Goal: Task Accomplishment & Management: Manage account settings

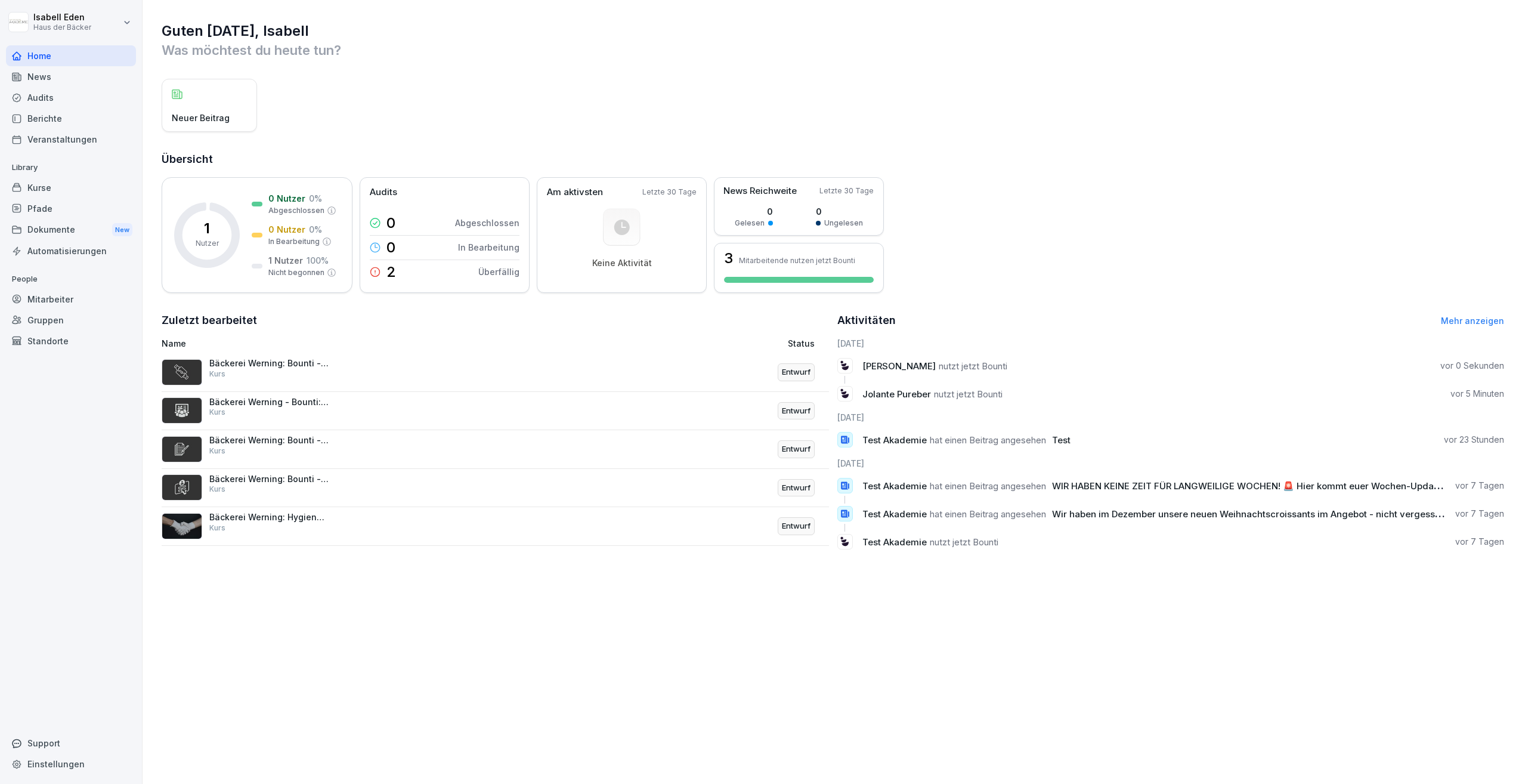
click at [483, 611] on div "Guten Morgen, Isabell Was möchtest du heute tun? Neuer Beitrag Übersicht 1 Nutz…" at bounding box center [832, 392] width 1380 height 784
click at [1036, 137] on div "Guten Morgen, Isabell Was möchtest du heute tun? Neuer Beitrag Übersicht 1 Nutz…" at bounding box center [832, 290] width 1380 height 581
click at [357, 616] on div "Guten Morgen, Isabell Was möchtest du heute tun? Neuer Beitrag Übersicht 1 Nutz…" at bounding box center [832, 392] width 1380 height 784
click at [92, 421] on div "Home News Audits Berichte Veranstaltungen Library Kurse Pfade Dokumente New Aut…" at bounding box center [71, 408] width 130 height 740
click at [86, 422] on div "Home News Audits Berichte Veranstaltungen Library Kurse Pfade Dokumente New Aut…" at bounding box center [71, 408] width 130 height 740
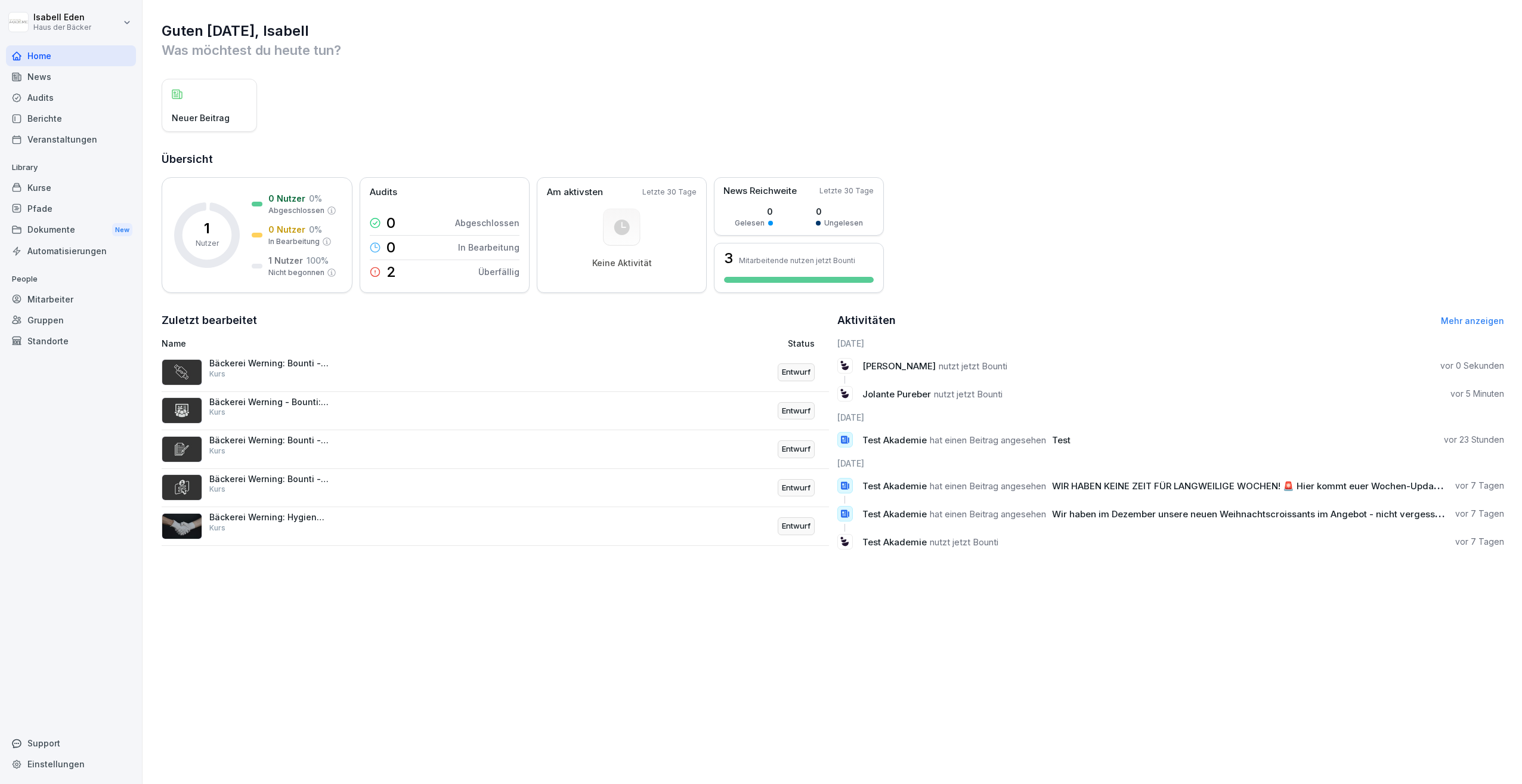
click at [85, 420] on div "Home News Audits Berichte Veranstaltungen Library Kurse Pfade Dokumente New Aut…" at bounding box center [71, 408] width 130 height 740
click at [53, 291] on div "Mitarbeiter" at bounding box center [71, 299] width 130 height 21
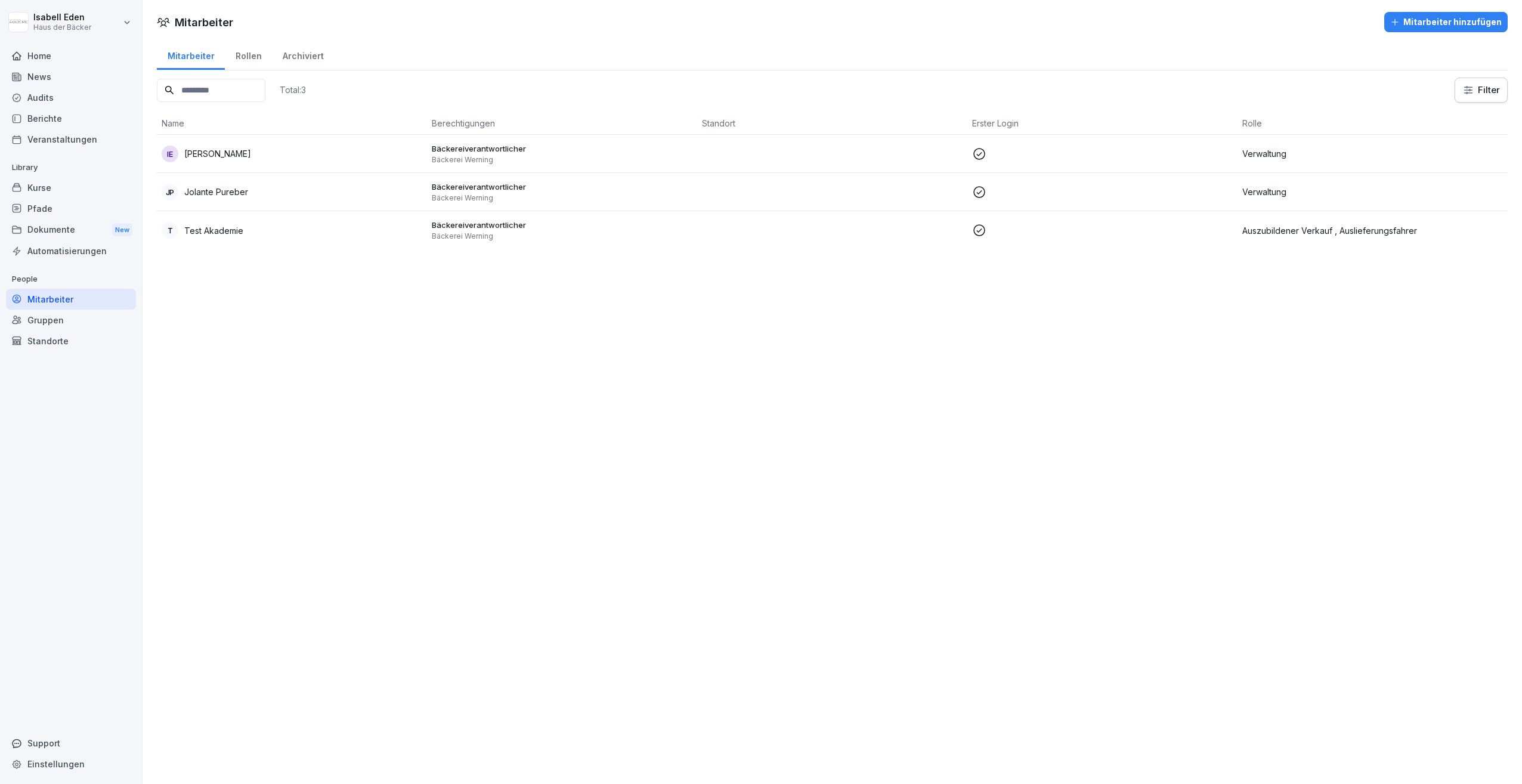
click at [51, 187] on div "Kurse" at bounding box center [71, 187] width 130 height 21
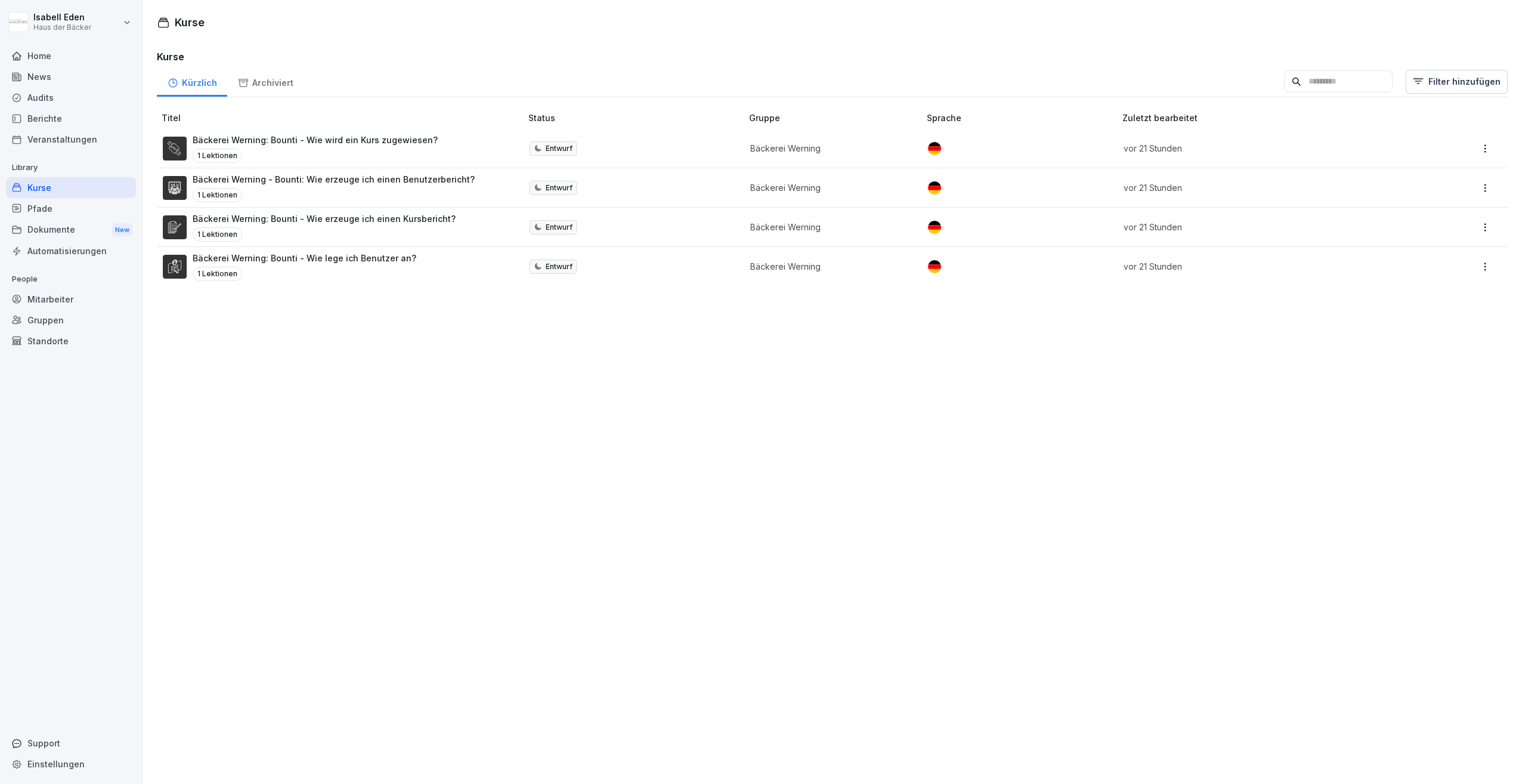
click at [377, 373] on div "Kurse Kürzlich Archiviert Filter hinzufügen Titel Status Gruppe Sprache Zuletzt…" at bounding box center [832, 411] width 1380 height 746
click at [343, 150] on div "1 Lektionen" at bounding box center [315, 155] width 245 height 14
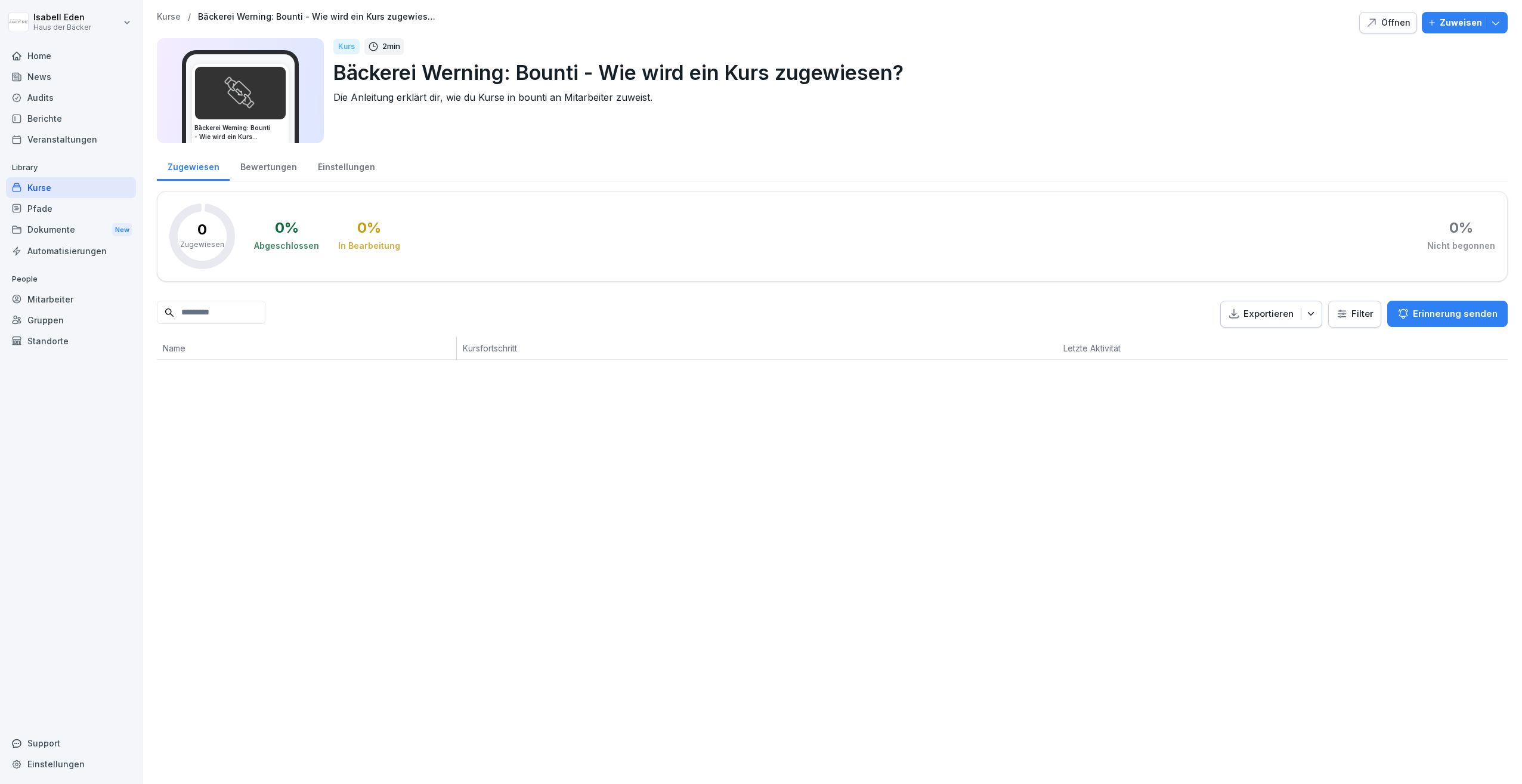
click at [1467, 29] on button "Zuweisen" at bounding box center [1465, 22] width 86 height 21
click at [903, 273] on div "0 Zugewiesen 0 % Abgeschlossen 0 % In Bearbeitung 0 % Nicht begonnen" at bounding box center [832, 236] width 1351 height 91
click at [984, 135] on div "Kurs 2 min Bäckerei Werning: Bounti - Wie wird ein Kurs zugewiesen? Die Anleitu…" at bounding box center [916, 90] width 1165 height 105
click at [46, 215] on div "Pfade" at bounding box center [71, 208] width 130 height 21
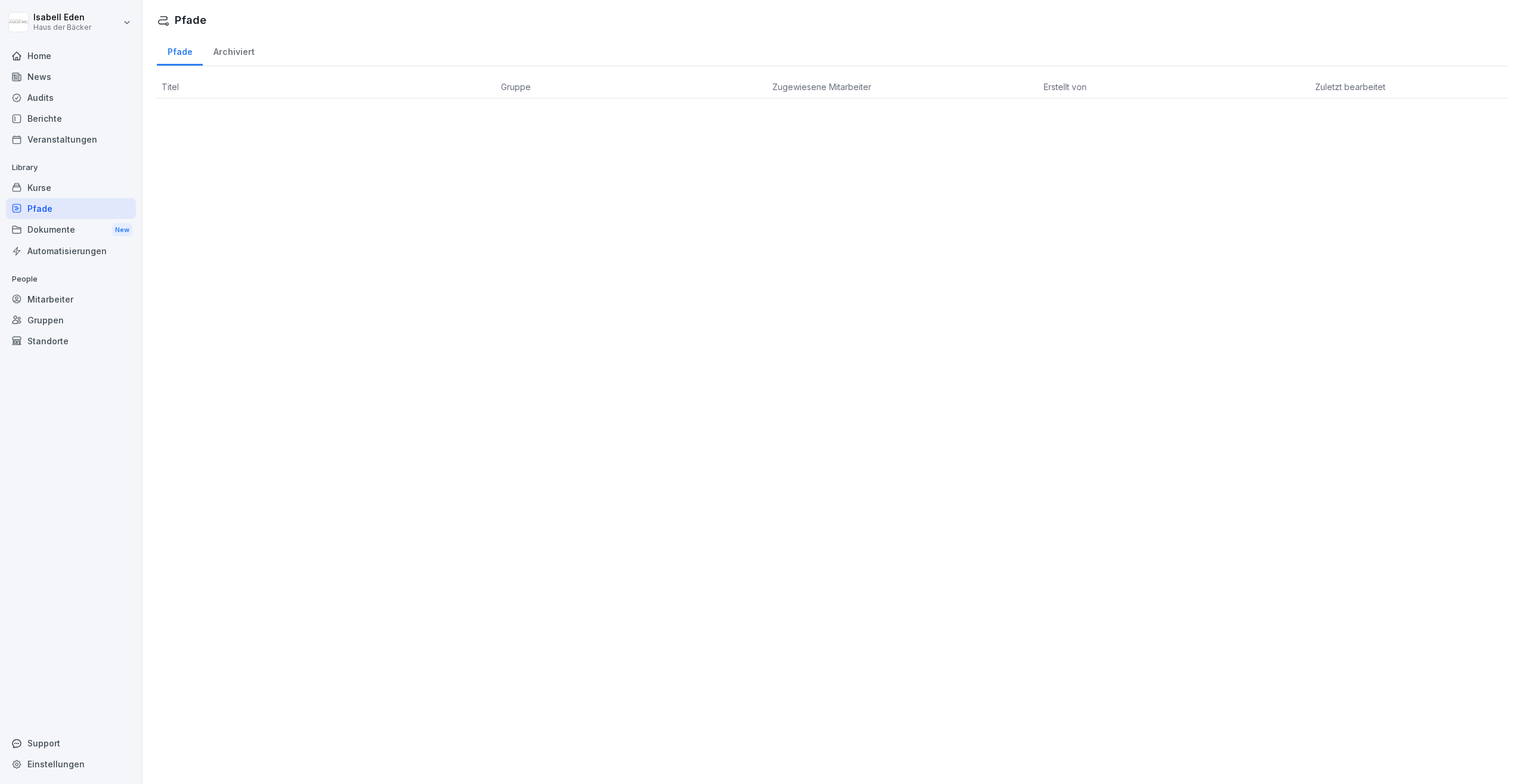
click at [390, 250] on div "Pfade Pfade Archiviert Titel Gruppe Zugewiesene Mitarbeiter Erstellt von Zuletz…" at bounding box center [832, 392] width 1380 height 784
click at [174, 415] on div "Pfade Pfade Archiviert Titel Gruppe Zugewiesene Mitarbeiter Erstellt von Zuletz…" at bounding box center [832, 392] width 1380 height 784
click at [44, 83] on div "News" at bounding box center [71, 76] width 130 height 21
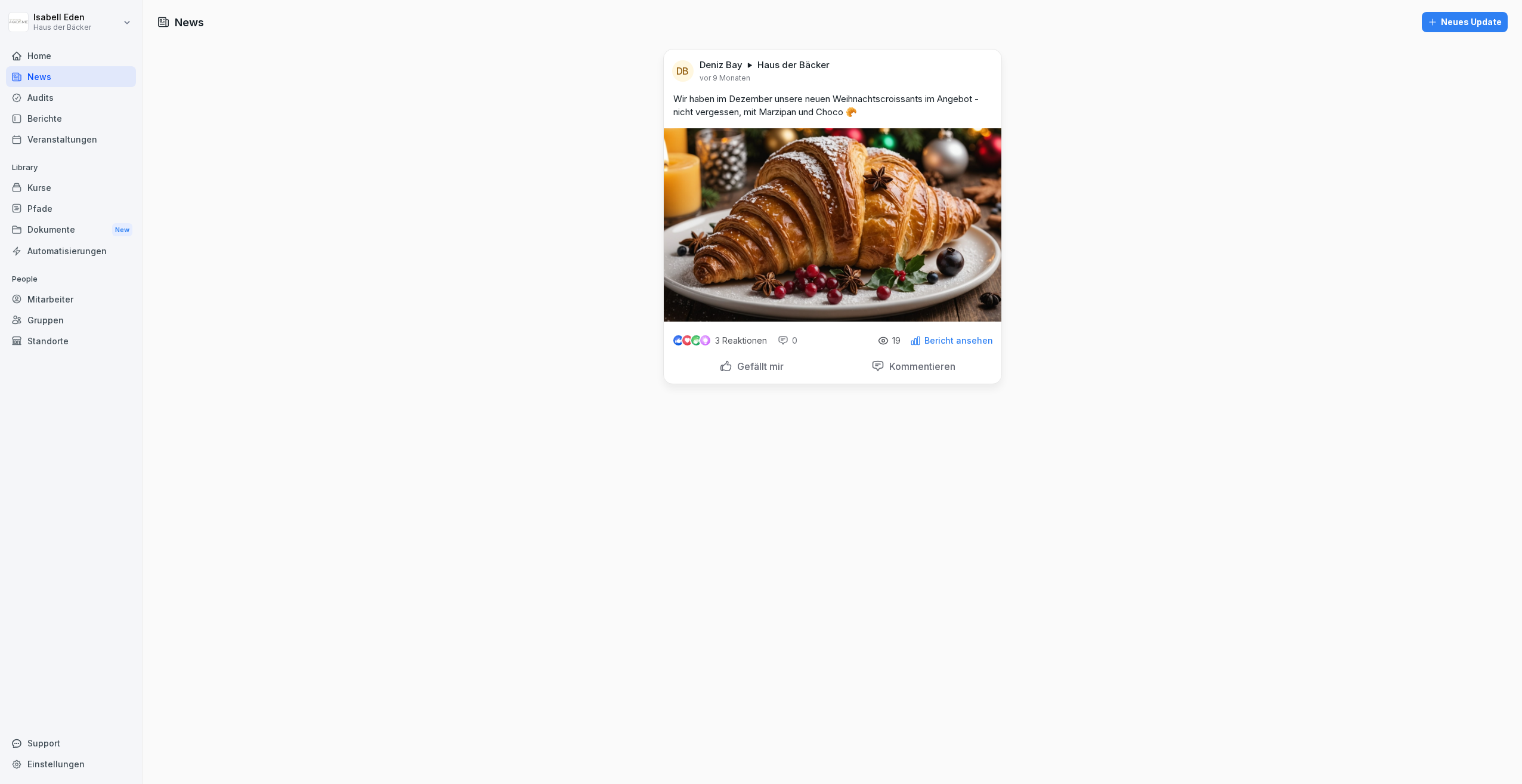
click at [1126, 314] on div "News Neues Update DB [PERSON_NAME] Haus der Bäcker [DATE] Wir haben im Dezember…" at bounding box center [832, 392] width 1380 height 784
click at [1440, 26] on div "Neues Update" at bounding box center [1465, 22] width 74 height 13
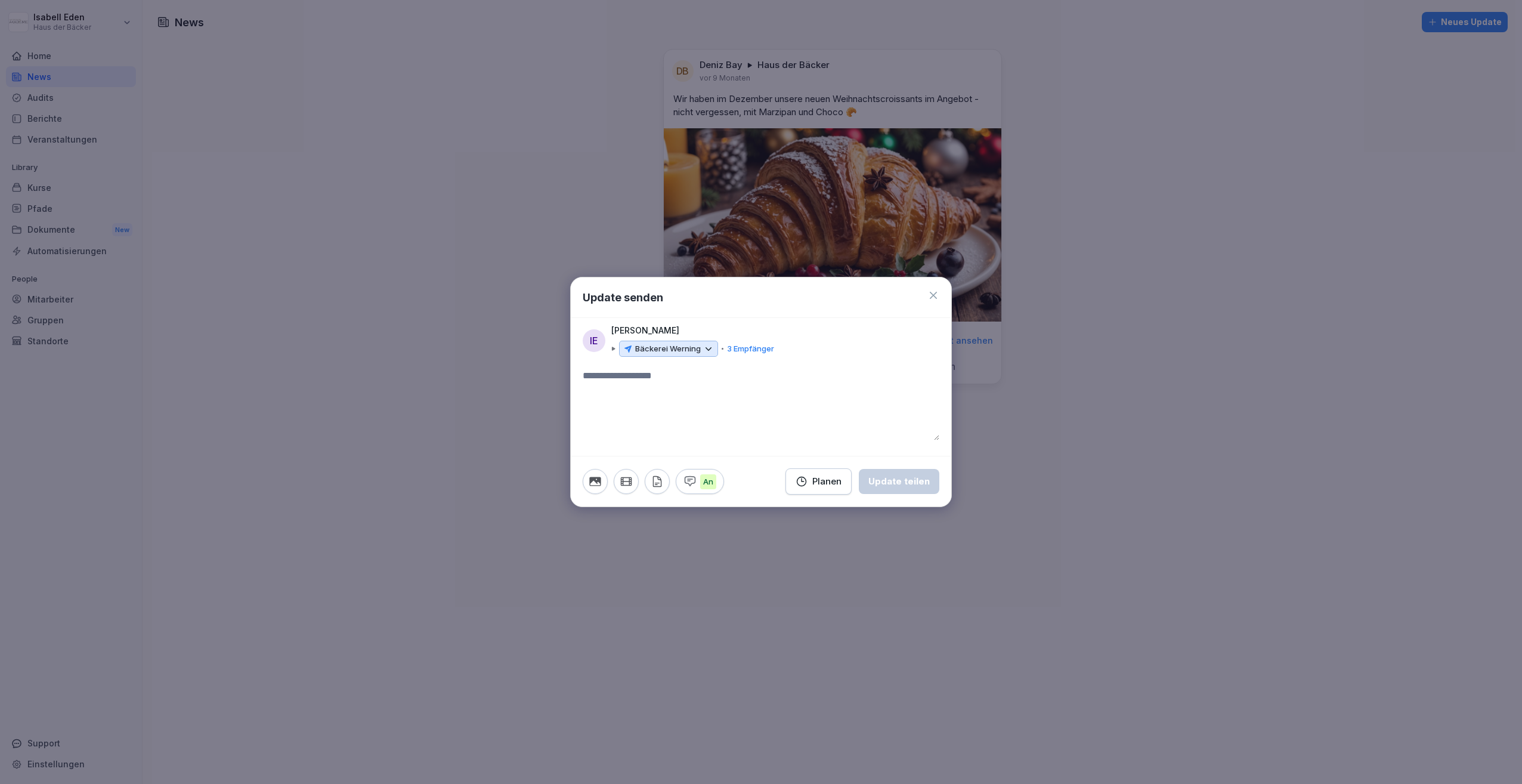
click at [936, 296] on icon at bounding box center [933, 295] width 7 height 7
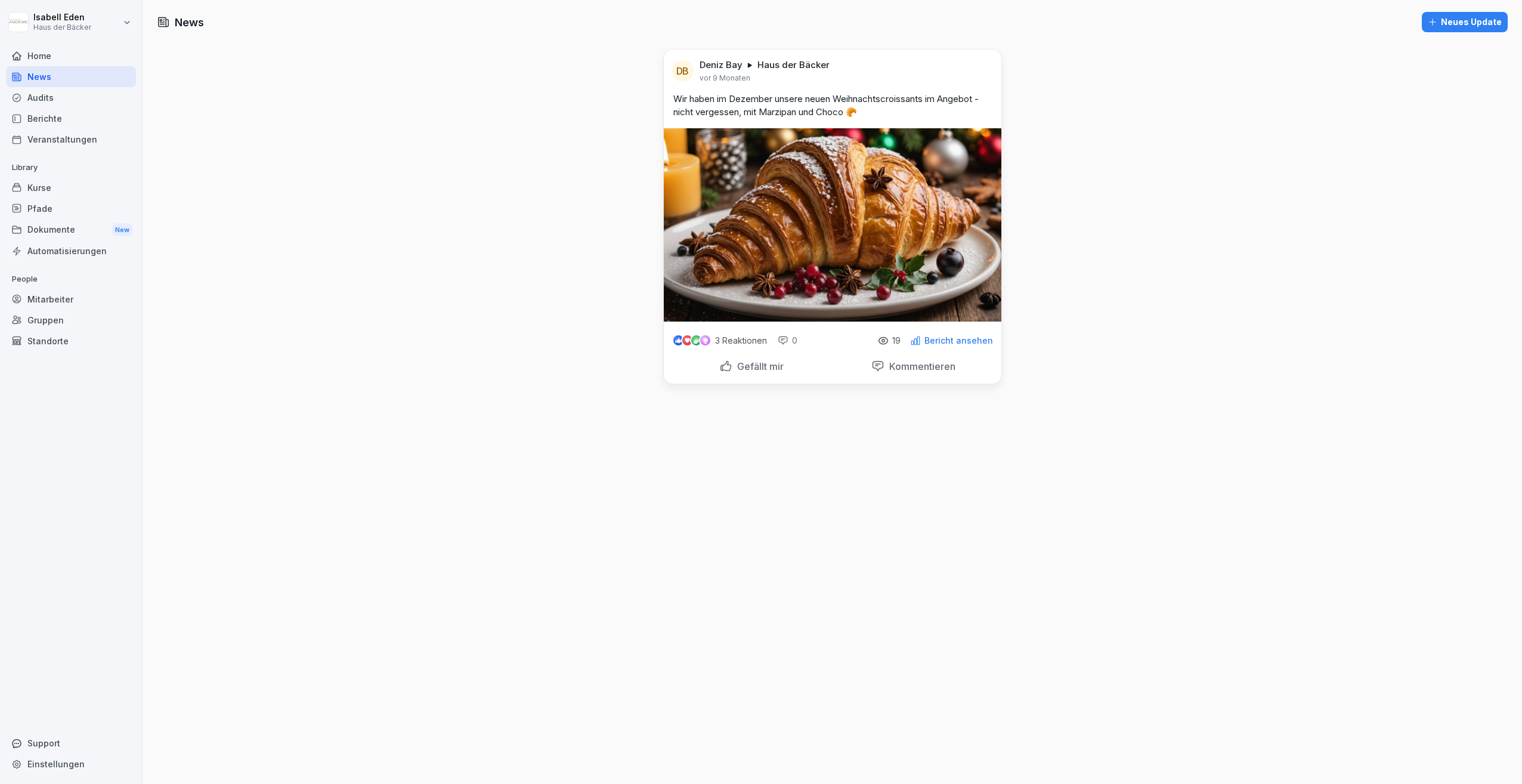
click at [1106, 310] on div "News Neues Update DB [PERSON_NAME] Haus der Bäcker [DATE] Wir haben im Dezember…" at bounding box center [832, 392] width 1380 height 784
click at [68, 86] on div "News" at bounding box center [71, 76] width 130 height 21
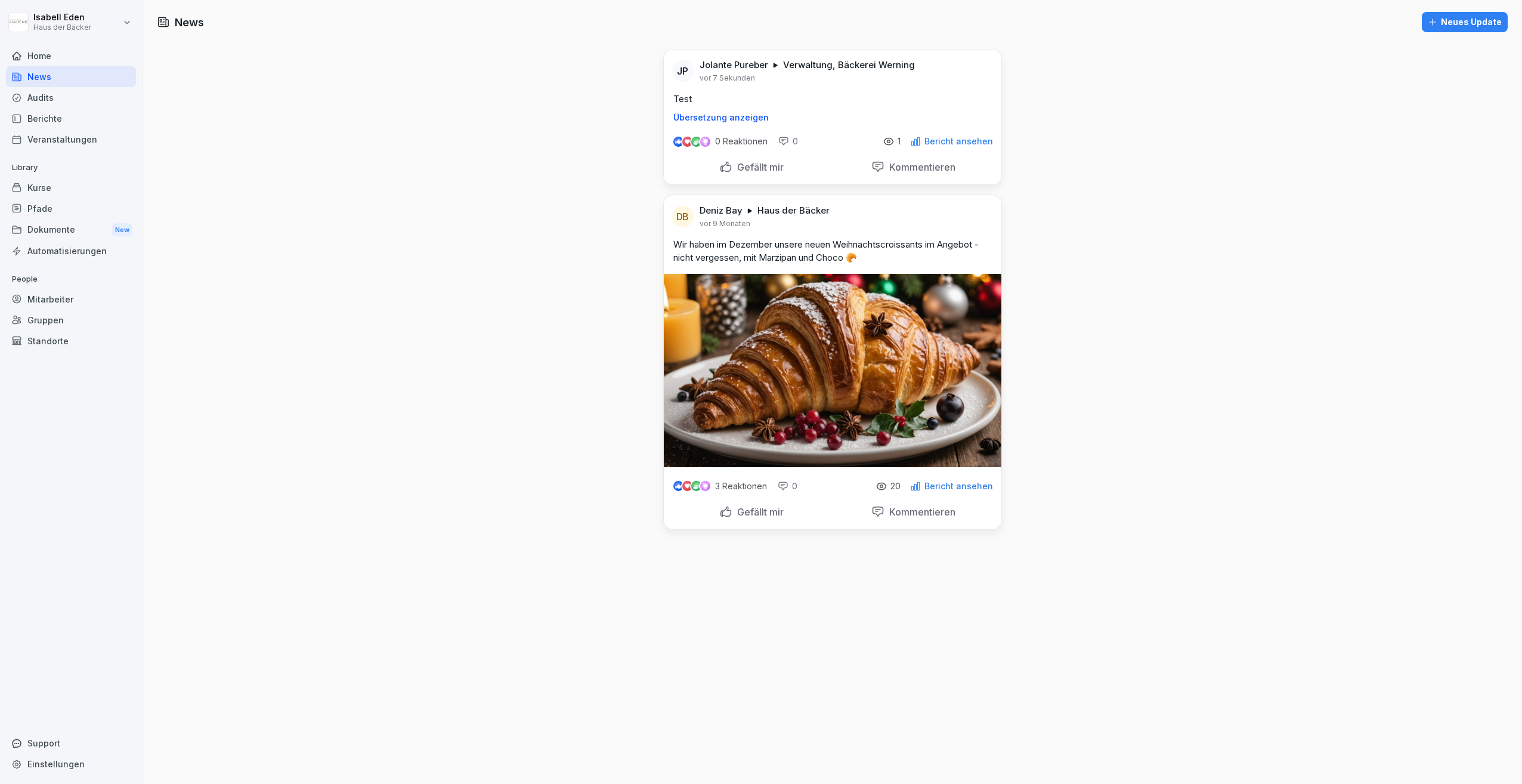
click at [762, 168] on p "Gefällt mir" at bounding box center [758, 167] width 51 height 12
click at [942, 142] on p "Bericht ansehen" at bounding box center [959, 142] width 68 height 10
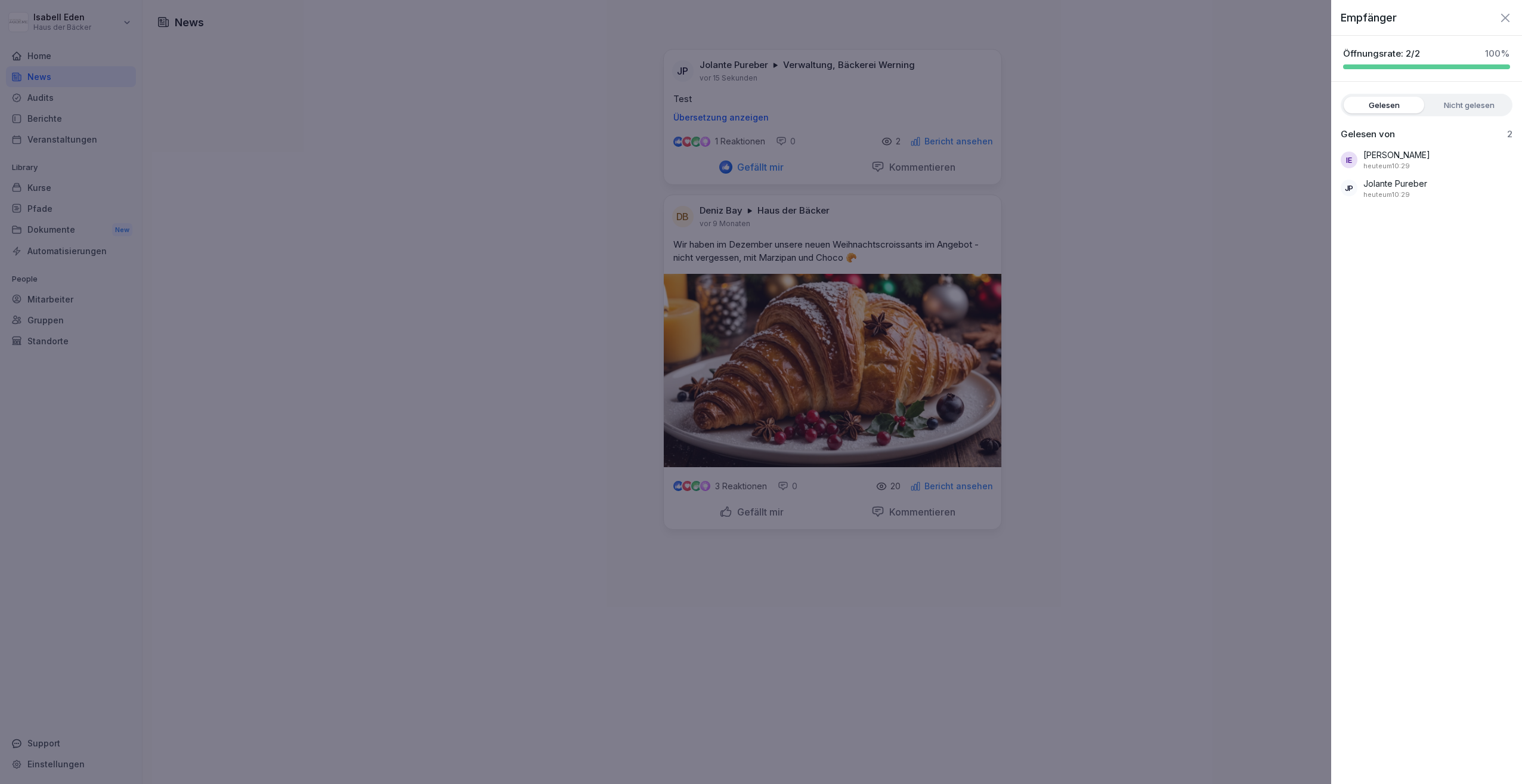
click at [1090, 198] on div at bounding box center [761, 392] width 1522 height 784
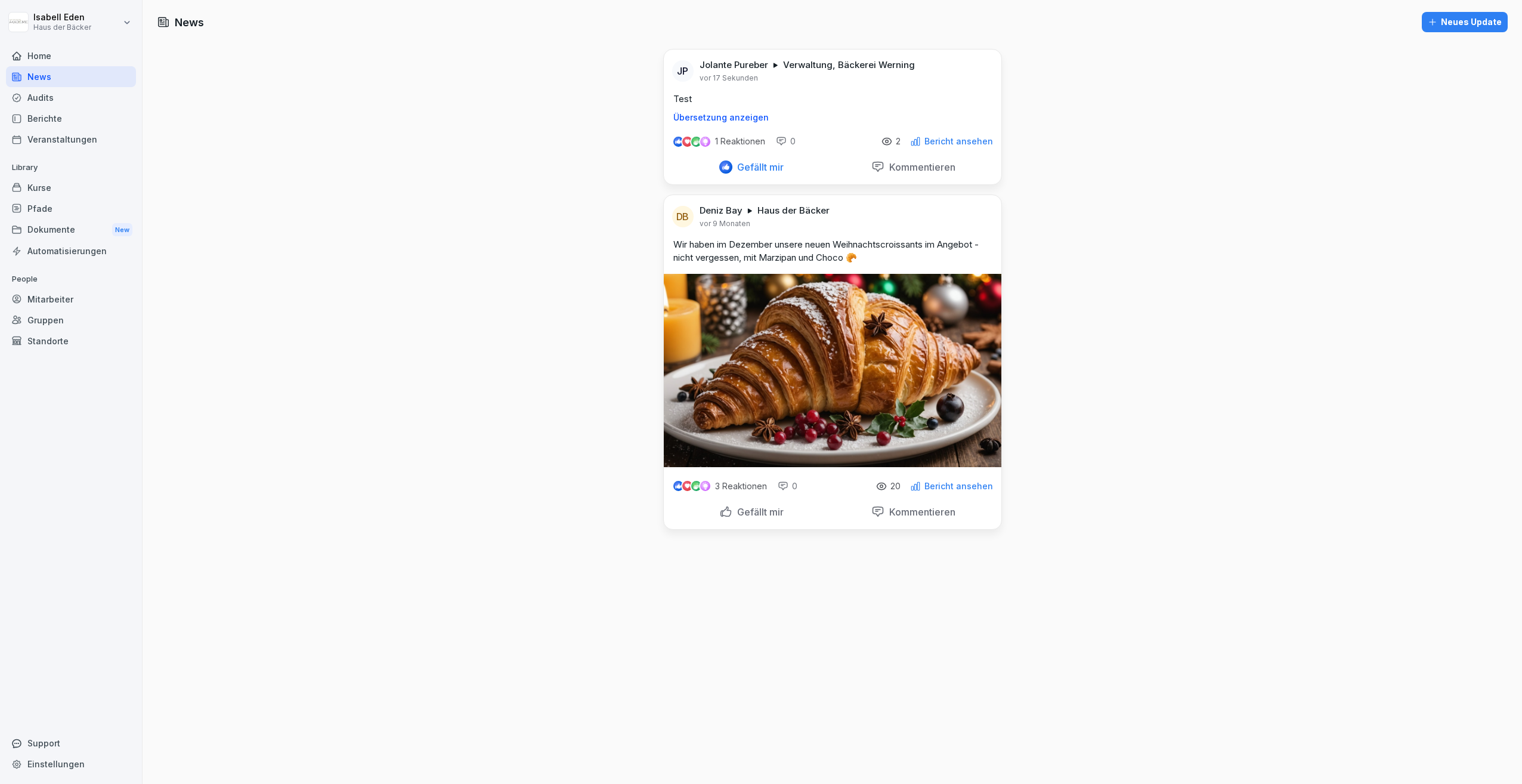
click at [683, 142] on img at bounding box center [687, 142] width 9 height 9
click at [700, 142] on img at bounding box center [705, 141] width 10 height 11
click at [763, 141] on div "1 Reaktionen 0 2 Bericht ansehen" at bounding box center [833, 138] width 338 height 34
click at [739, 141] on p "1 Reaktionen" at bounding box center [740, 142] width 50 height 10
click at [1113, 137] on div "News Neues Update JP [PERSON_NAME] Verwaltung, Bäckerei Werning vor 17 Sekunden…" at bounding box center [832, 392] width 1380 height 784
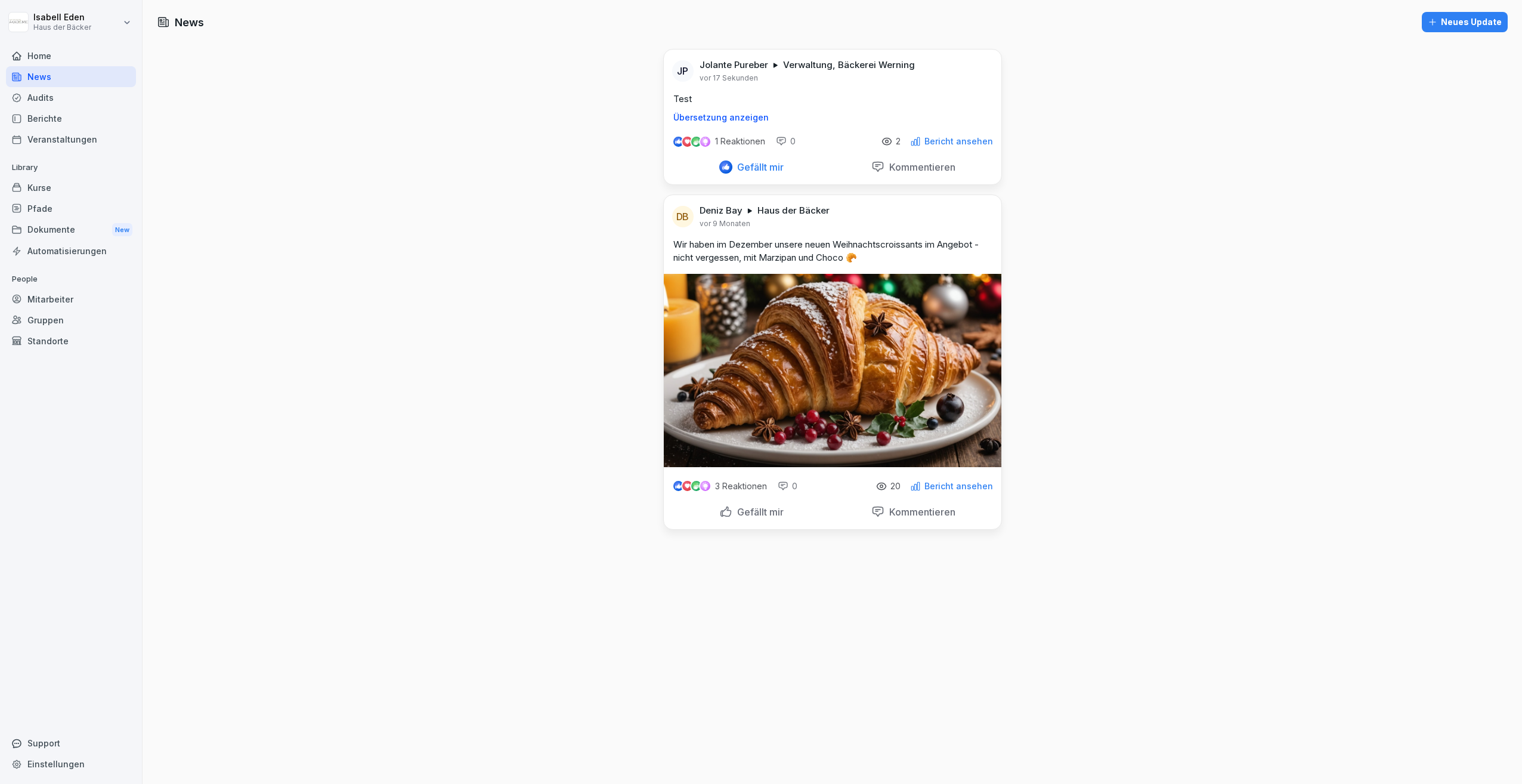
click at [933, 174] on div "Kommentieren" at bounding box center [914, 167] width 156 height 23
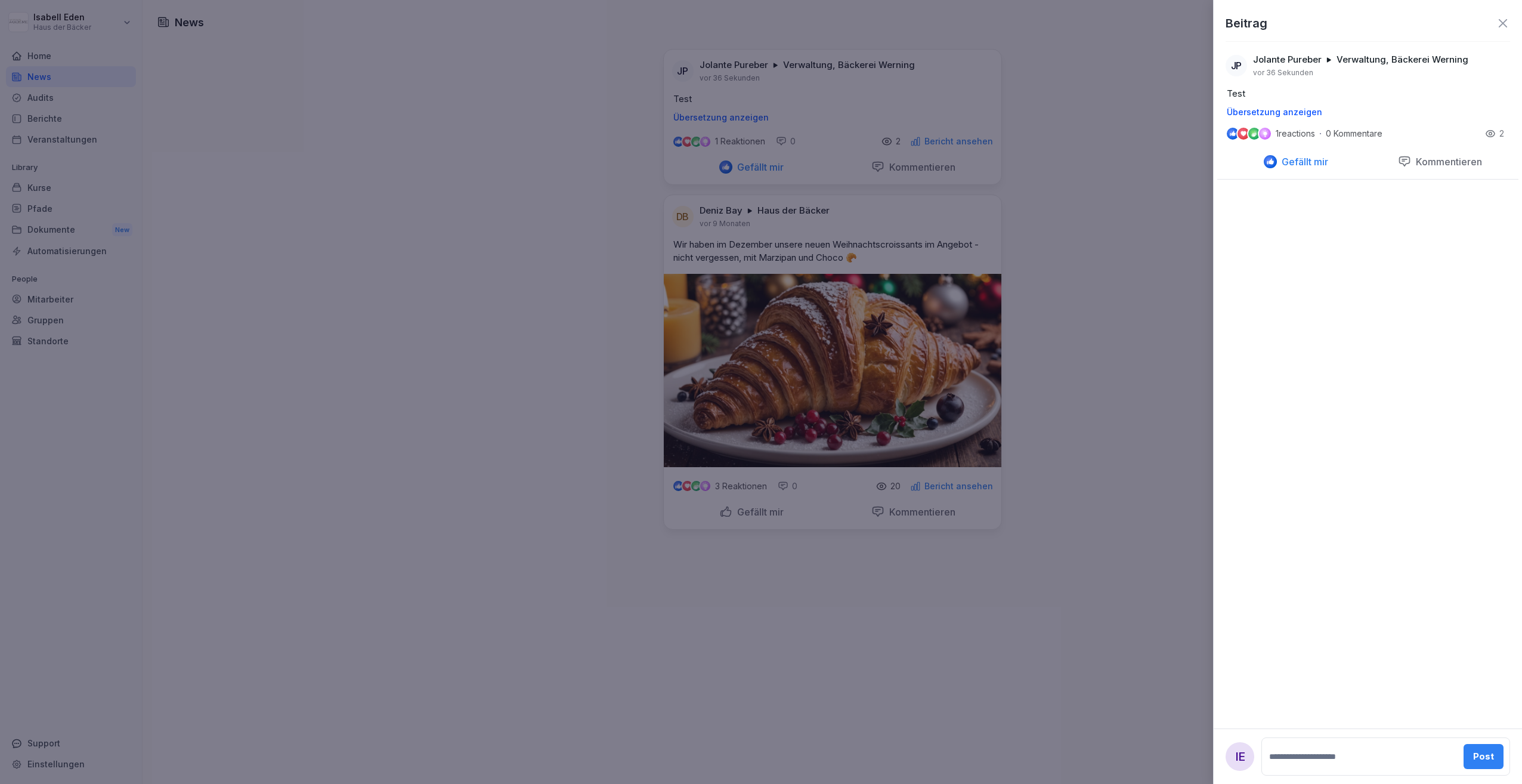
click at [1315, 766] on textarea at bounding box center [1361, 756] width 189 height 24
type textarea "*****"
click at [1487, 752] on div "Post" at bounding box center [1484, 756] width 21 height 13
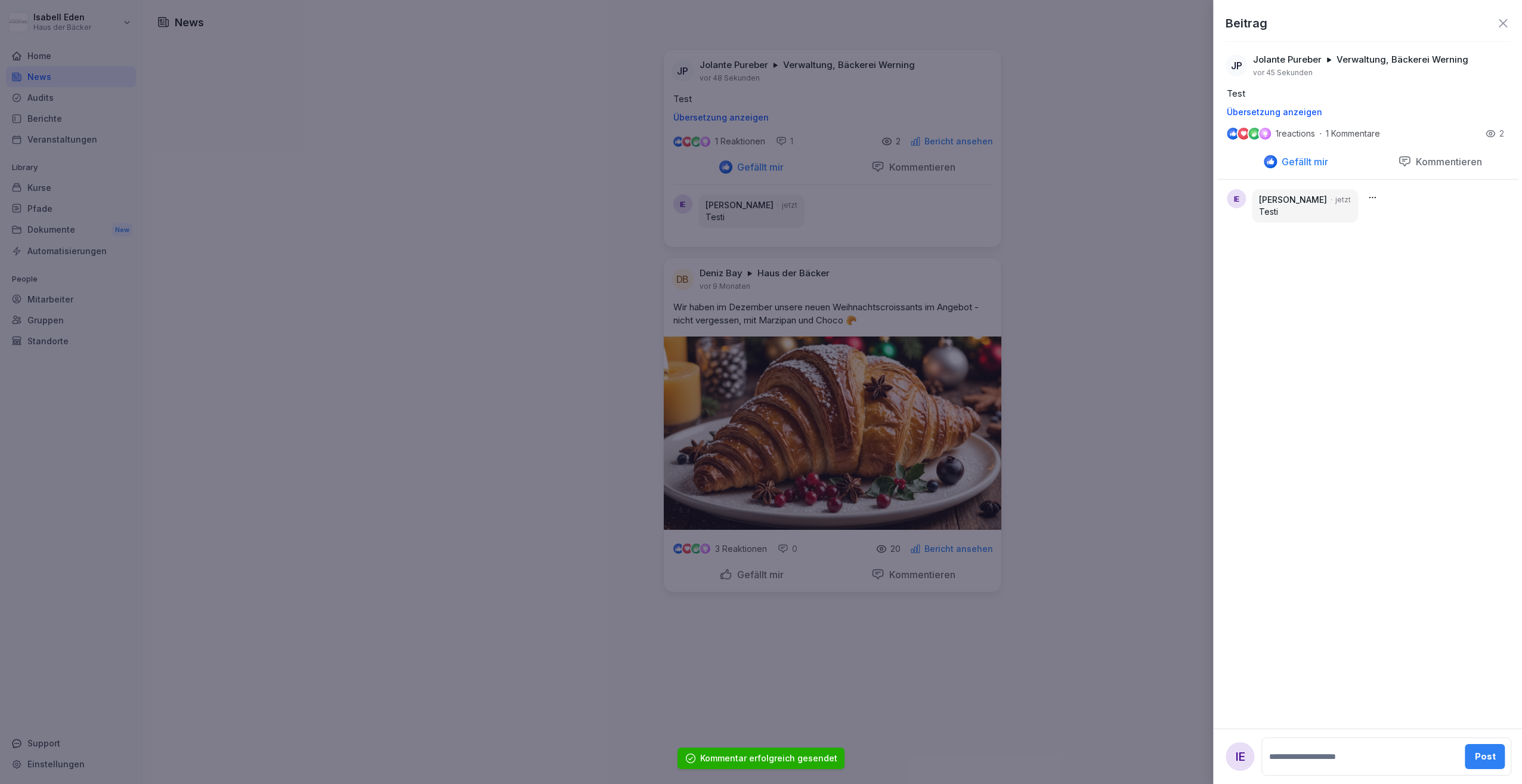
click at [1139, 287] on div at bounding box center [761, 392] width 1522 height 784
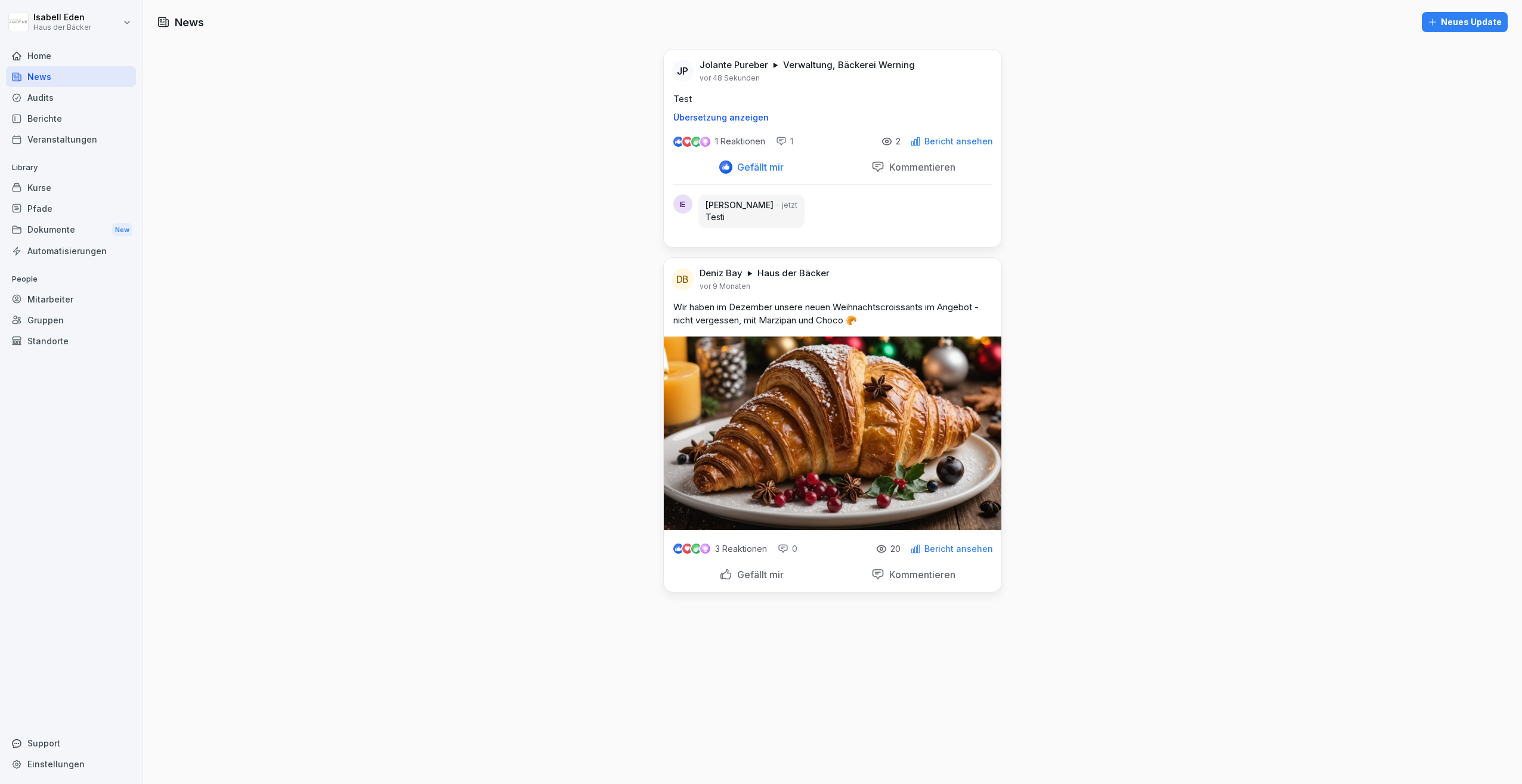
click at [1143, 231] on div "News Neues Update JP [PERSON_NAME] Verwaltung, Bäckerei Werning vor 48 Sekunden…" at bounding box center [832, 392] width 1380 height 784
click at [1095, 185] on div "News Neues Update JP [PERSON_NAME] Verwaltung, Bäckerei Werning vor 48 Sekunden…" at bounding box center [832, 392] width 1380 height 784
click at [683, 141] on img at bounding box center [687, 142] width 9 height 9
click at [724, 166] on div at bounding box center [726, 167] width 13 height 13
click at [723, 166] on div "Gefällt mir" at bounding box center [751, 167] width 64 height 13
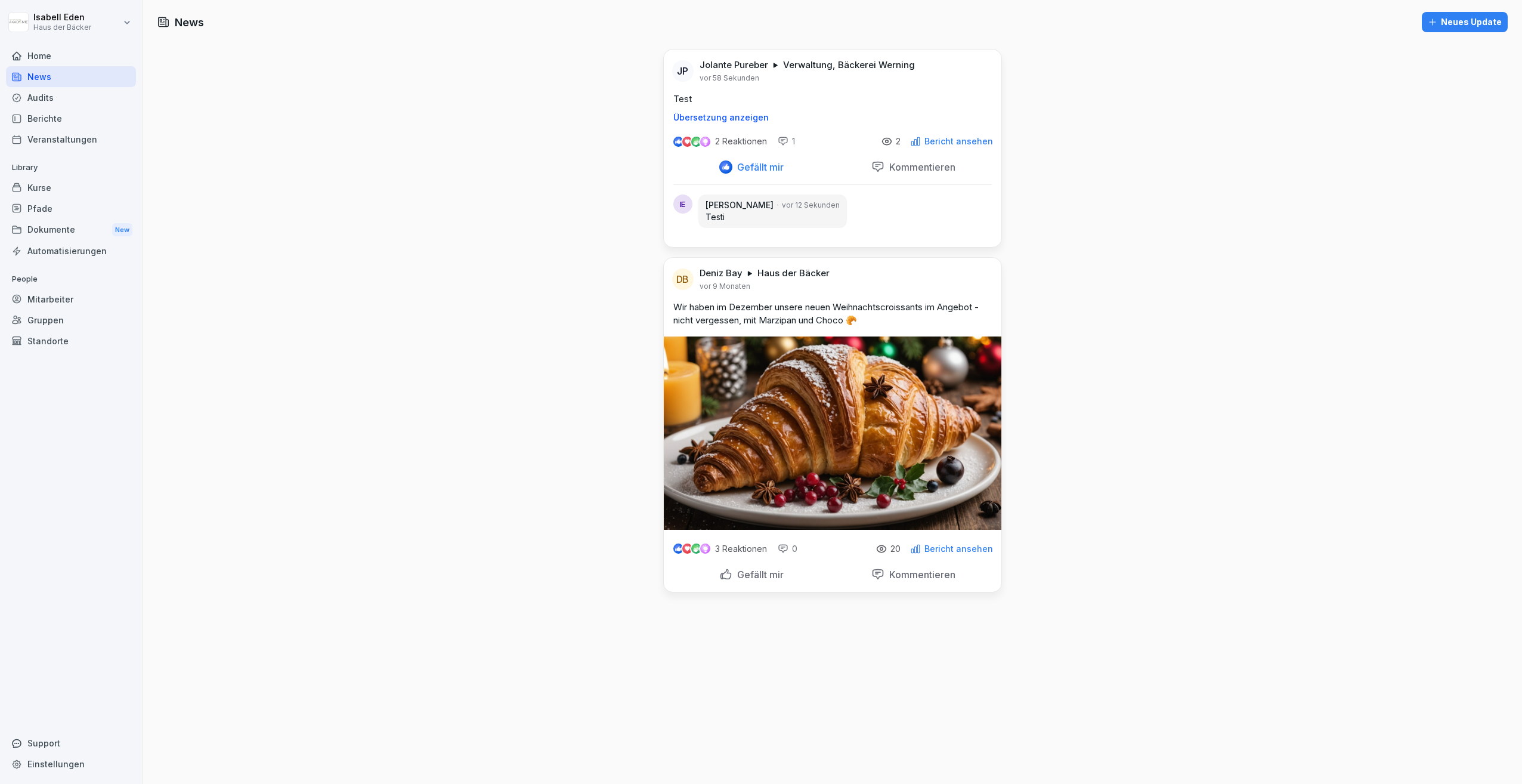
click at [700, 144] on img at bounding box center [705, 141] width 10 height 11
drag, startPoint x: 665, startPoint y: 140, endPoint x: 703, endPoint y: 139, distance: 38.0
click at [703, 139] on div "2 Reaktionen 1 2 Bericht ansehen" at bounding box center [833, 138] width 338 height 34
drag, startPoint x: 703, startPoint y: 139, endPoint x: 728, endPoint y: 142, distance: 25.2
click at [728, 142] on p "2 Reaktionen" at bounding box center [740, 142] width 52 height 10
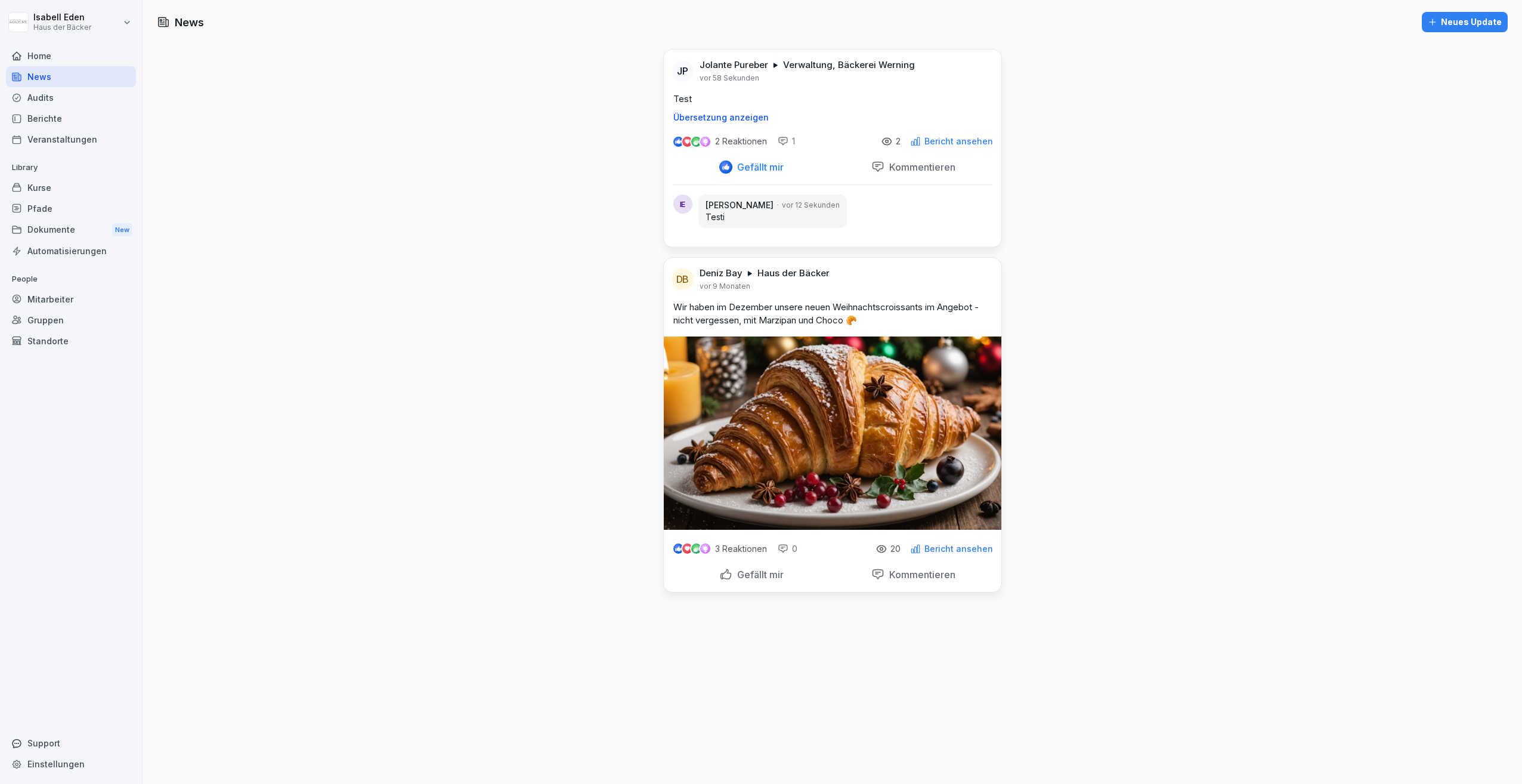
click at [734, 202] on p "[PERSON_NAME]" at bounding box center [740, 205] width 68 height 12
click at [743, 163] on p "Gefällt mir" at bounding box center [758, 167] width 51 height 12
click at [735, 139] on div at bounding box center [732, 138] width 21 height 21
click at [1154, 207] on div "News Neues Update JP [PERSON_NAME] Verwaltung, Bäckerei Werning vor 2 Minuten T…" at bounding box center [832, 392] width 1380 height 784
click at [538, 201] on div "News Neues Update JP [PERSON_NAME] Verwaltung, Bäckerei Werning vor 2 Minuten T…" at bounding box center [832, 392] width 1380 height 784
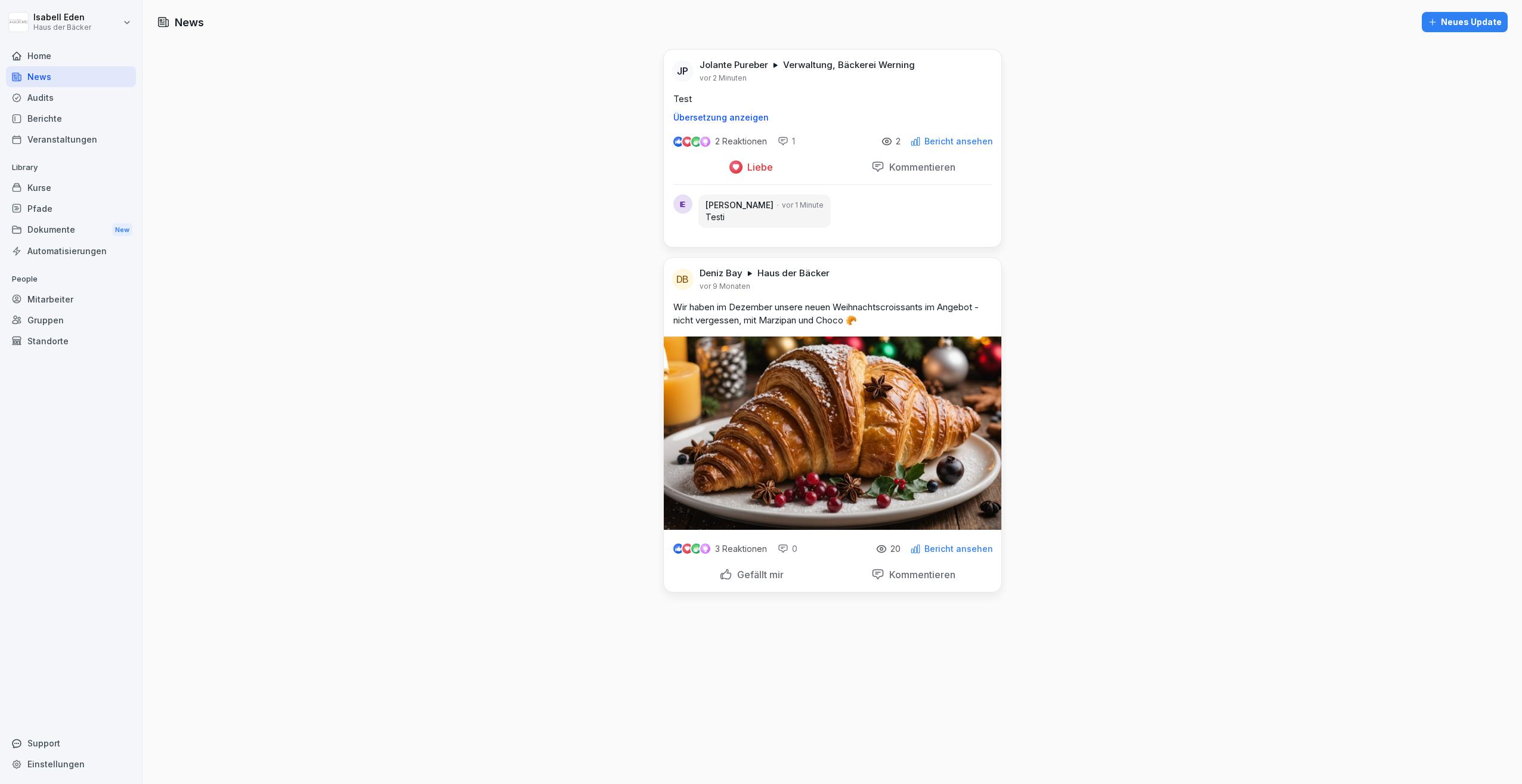
click at [50, 113] on div "Berichte" at bounding box center [71, 118] width 130 height 21
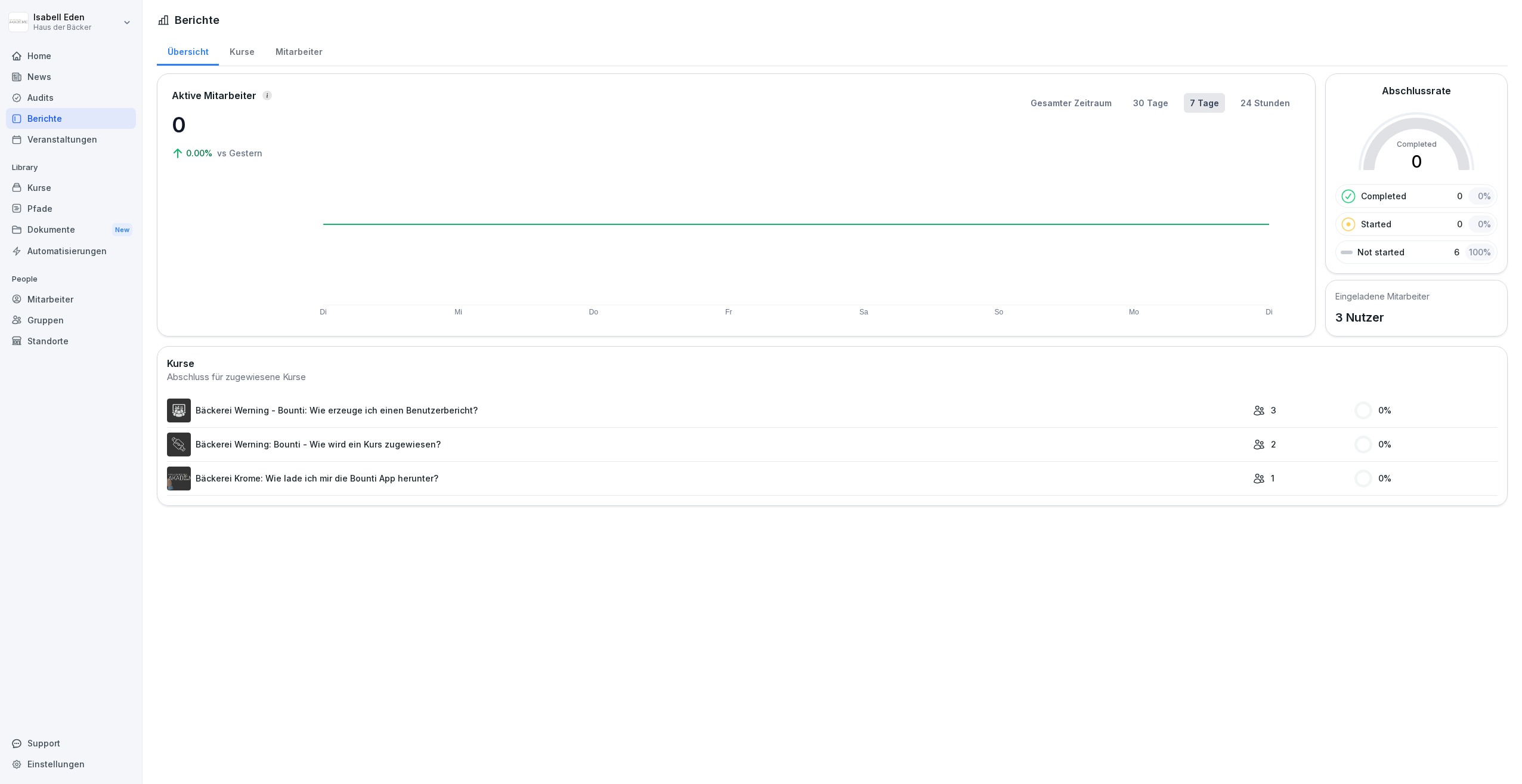
click at [105, 511] on div "Home News Audits Berichte Veranstaltungen Library Kurse Pfade Dokumente New Aut…" at bounding box center [71, 408] width 130 height 740
click at [635, 566] on div "Berichte Übersicht Kurse Mitarbeiter Aktive Mitarbeiter 0 0.00% vs [DATE] Gesam…" at bounding box center [832, 392] width 1380 height 784
click at [47, 184] on div "Kurse" at bounding box center [71, 187] width 130 height 21
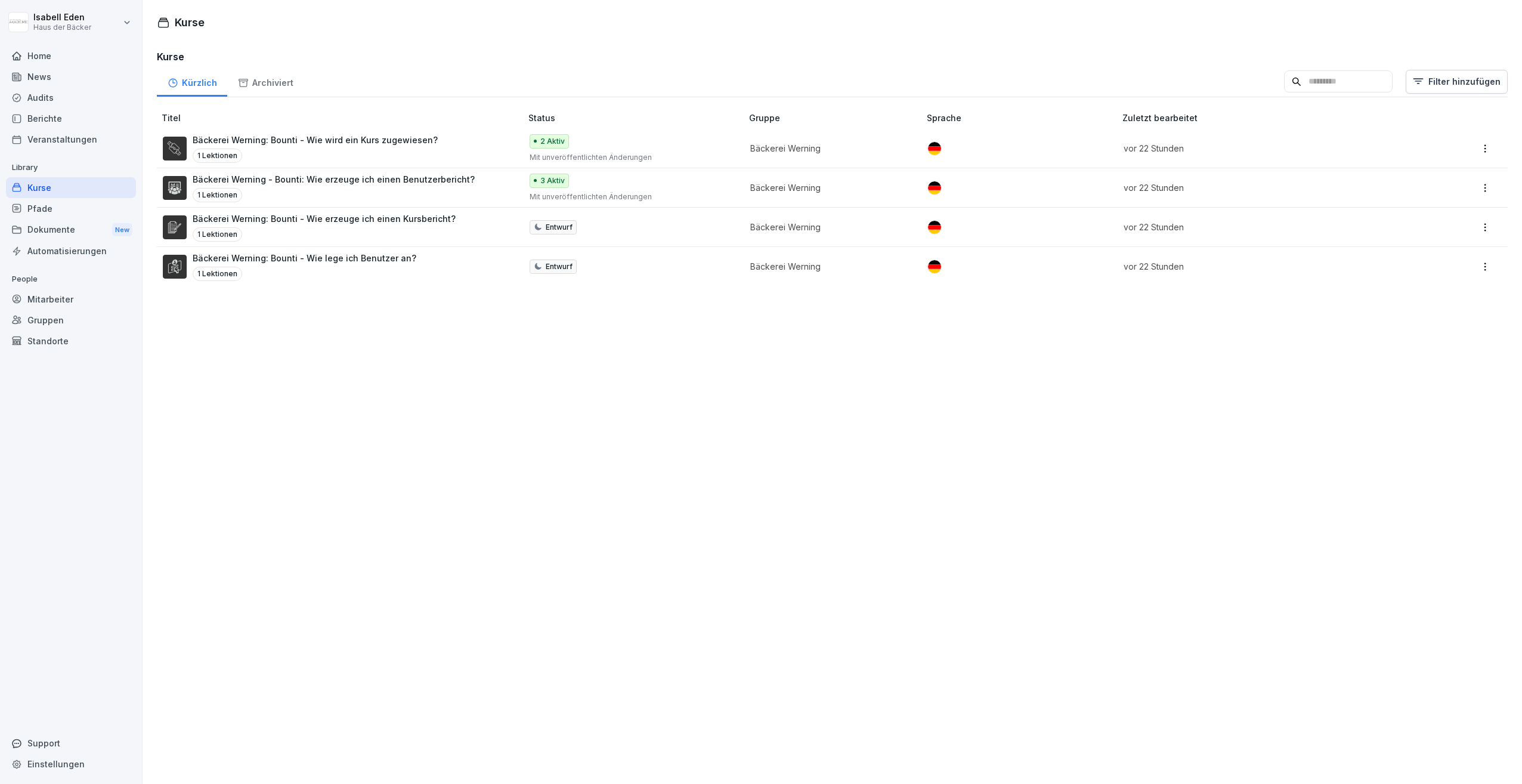
click at [399, 138] on p "Bäckerei Werning: Bounti - Wie wird ein Kurs zugewiesen?" at bounding box center [315, 139] width 245 height 12
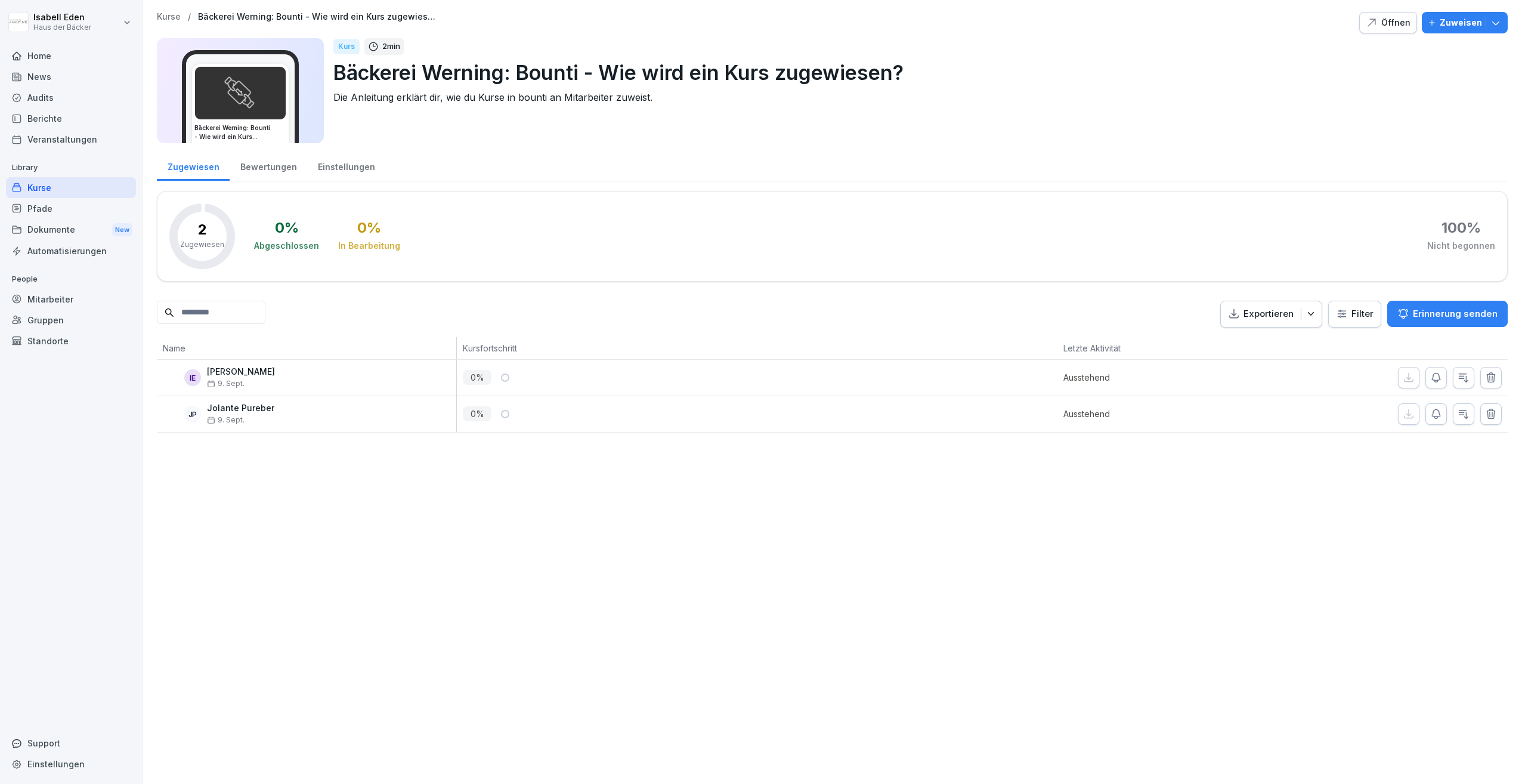
click at [507, 379] on div at bounding box center [505, 377] width 8 height 8
click at [656, 371] on div "0 %" at bounding box center [647, 377] width 369 height 15
click at [1305, 317] on icon "button" at bounding box center [1311, 314] width 12 height 12
click at [1037, 310] on div "Exportieren Filter Erinnerung senden" at bounding box center [832, 314] width 1351 height 27
click at [915, 306] on div "Exportieren Filter Erinnerung senden" at bounding box center [832, 314] width 1351 height 27
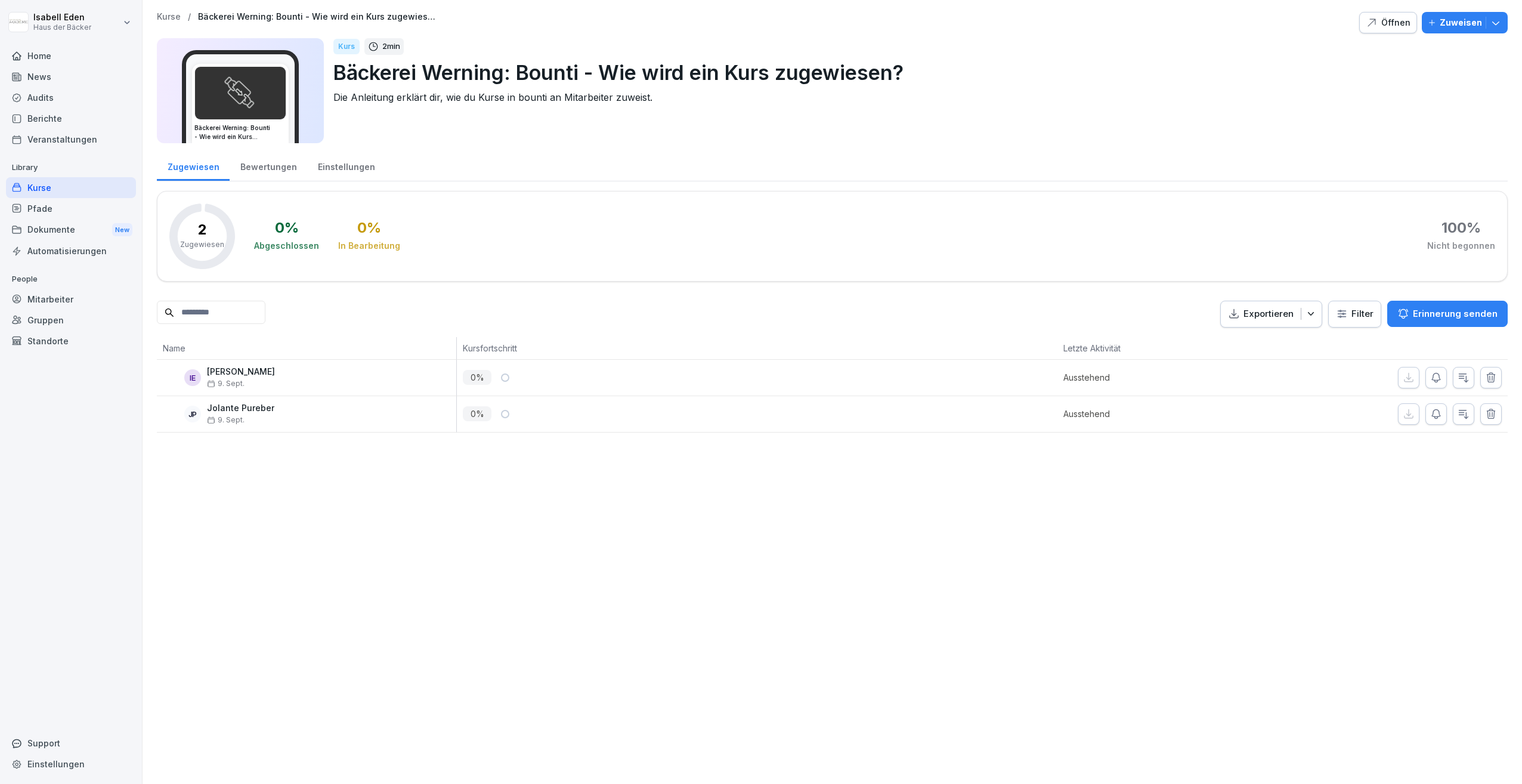
click at [798, 297] on div "Zugewiesen Bewertungen Einstellungen 2 Zugewiesen 0 % Abgeschlossen 0 % In Bear…" at bounding box center [832, 292] width 1351 height 282
click at [636, 287] on div "Zugewiesen Bewertungen Einstellungen 2 Zugewiesen 0 % Abgeschlossen 0 % In Bear…" at bounding box center [832, 292] width 1351 height 282
click at [71, 133] on div "Veranstaltungen" at bounding box center [71, 138] width 130 height 21
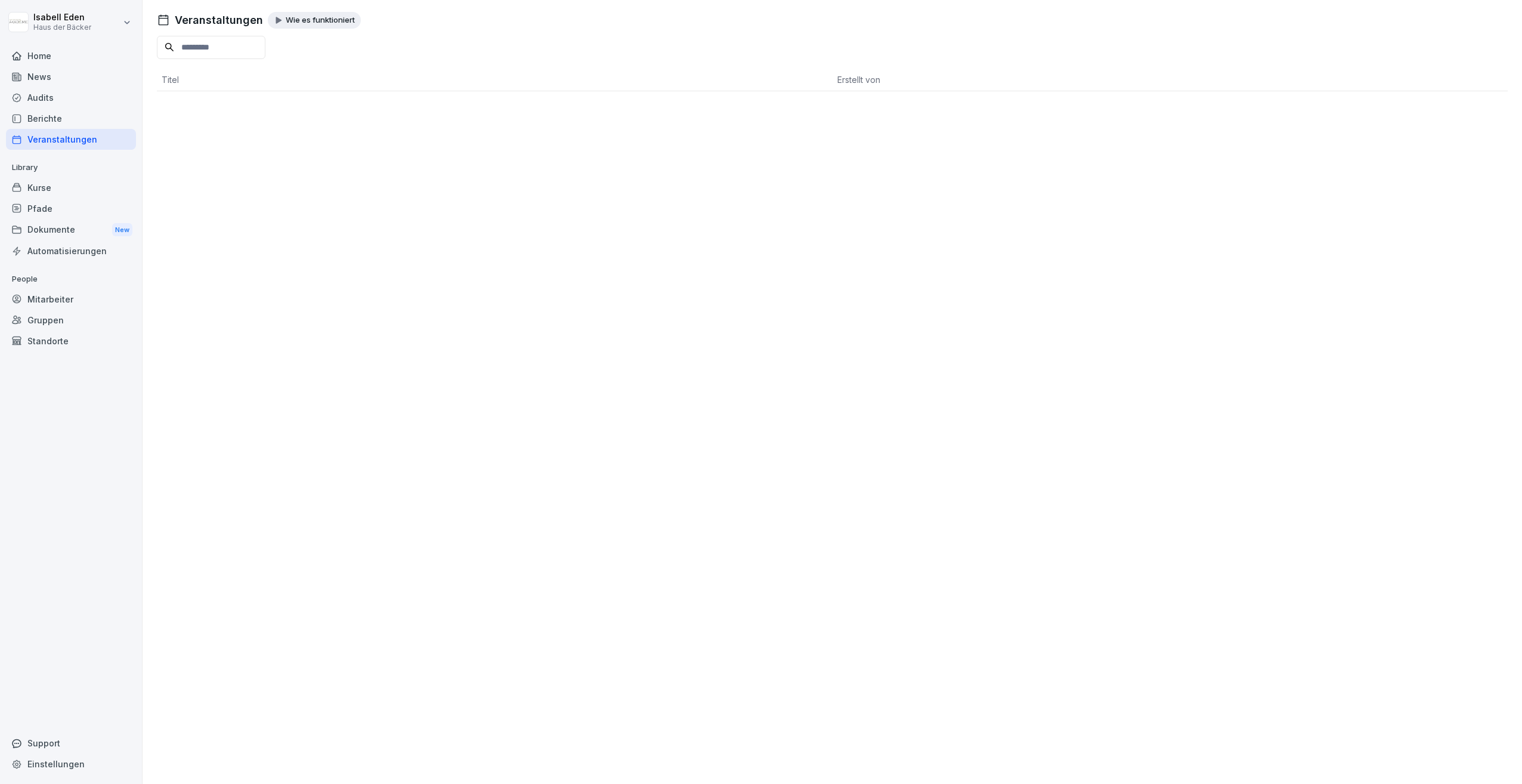
click at [66, 235] on div "Dokumente New" at bounding box center [71, 230] width 130 height 22
click at [71, 287] on p "People" at bounding box center [71, 278] width 130 height 19
click at [62, 306] on div "Mitarbeiter" at bounding box center [71, 299] width 130 height 21
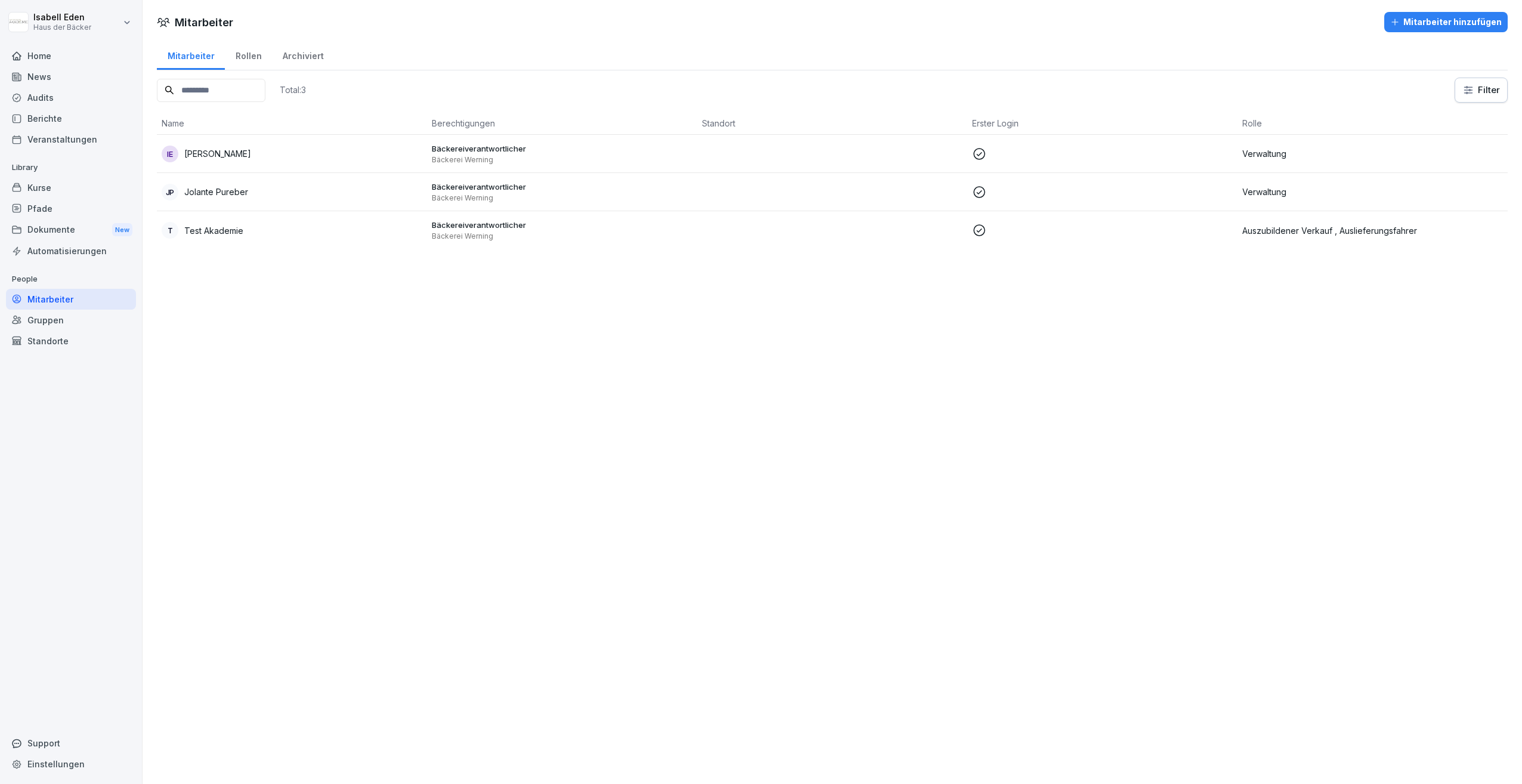
click at [1256, 151] on p "Verwaltung" at bounding box center [1373, 153] width 261 height 12
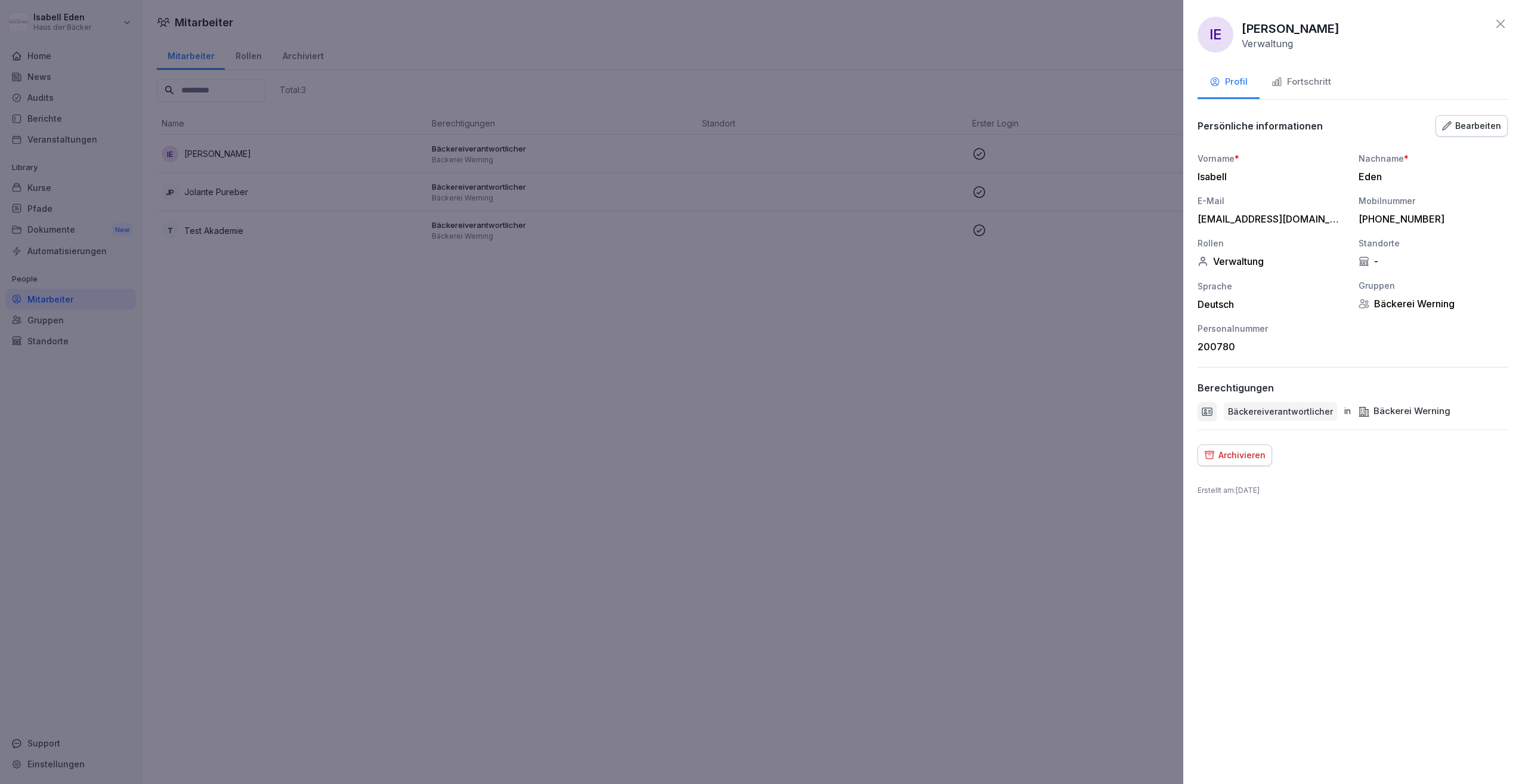
click at [1323, 358] on div "Persönliche informationen Bearbeiten Vorname * Isabell Nachname * Eden E-Mail i…" at bounding box center [1352, 272] width 310 height 316
click at [1469, 122] on div "Bearbeiten" at bounding box center [1472, 126] width 59 height 13
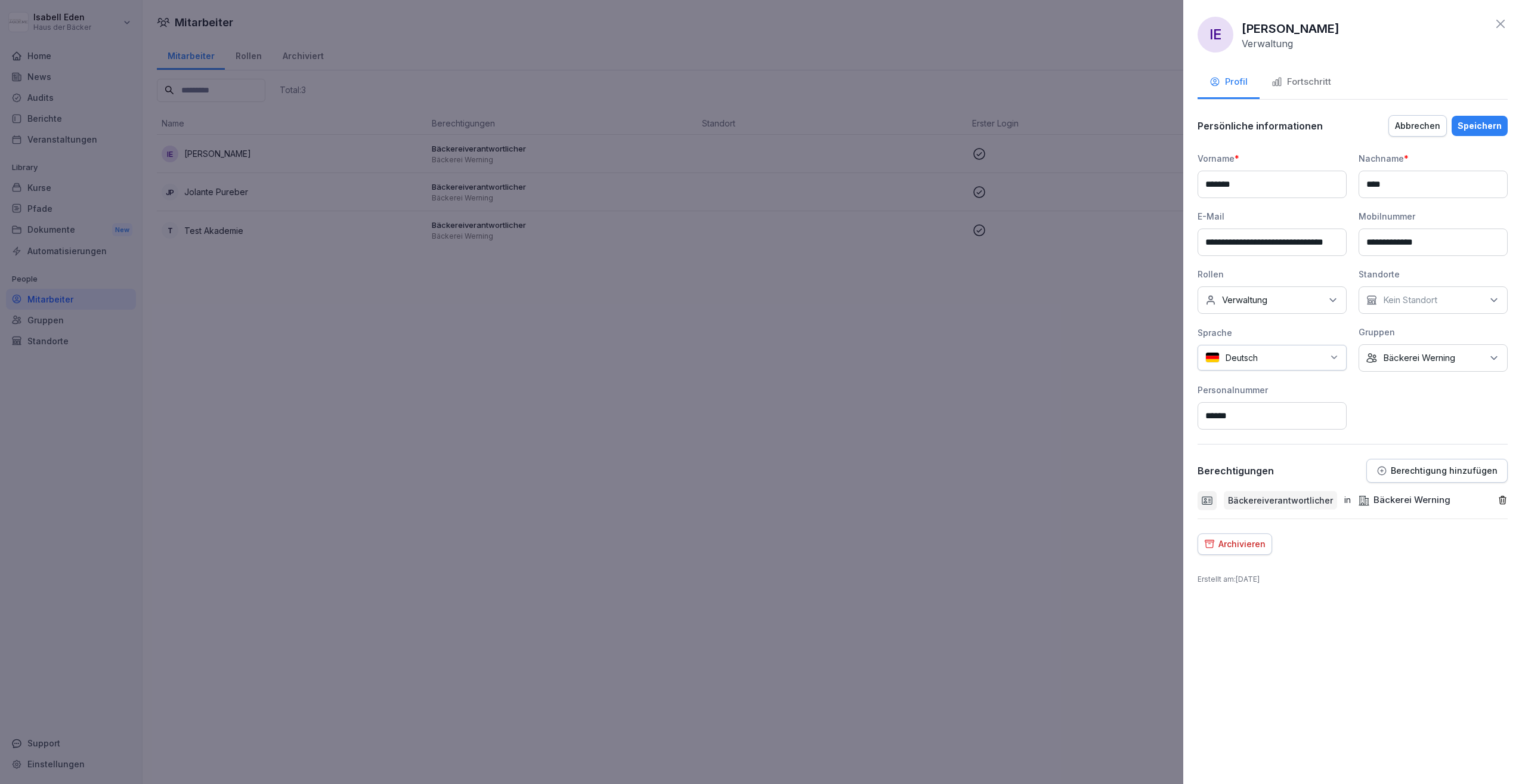
click at [1340, 356] on div "Deutsch" at bounding box center [1272, 357] width 149 height 26
click at [1265, 450] on div "Englisch" at bounding box center [1298, 451] width 189 height 26
click at [1393, 567] on div "**********" at bounding box center [1352, 392] width 338 height 784
click at [1478, 122] on div "Speichern" at bounding box center [1480, 126] width 44 height 13
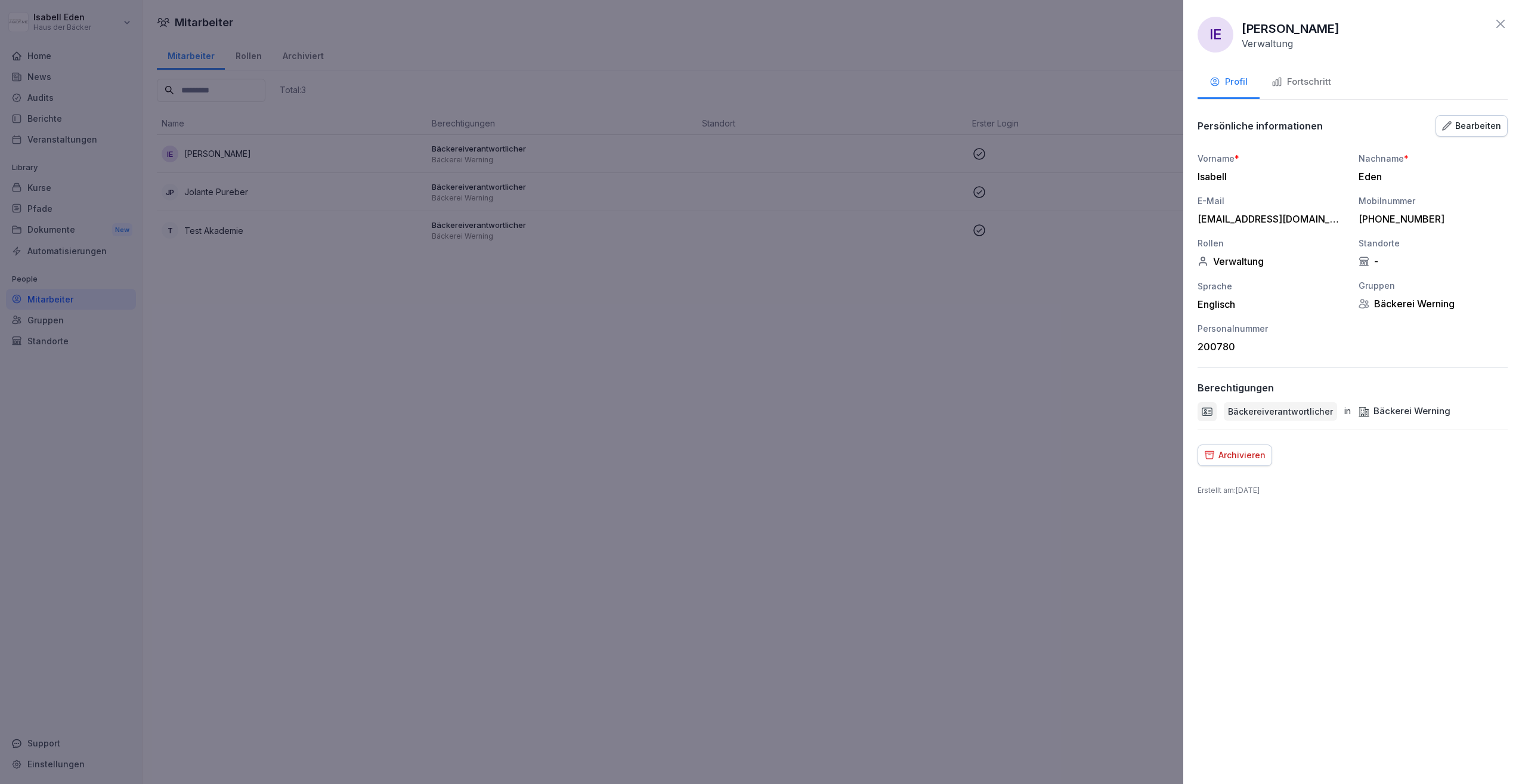
click at [1025, 404] on div at bounding box center [761, 392] width 1522 height 784
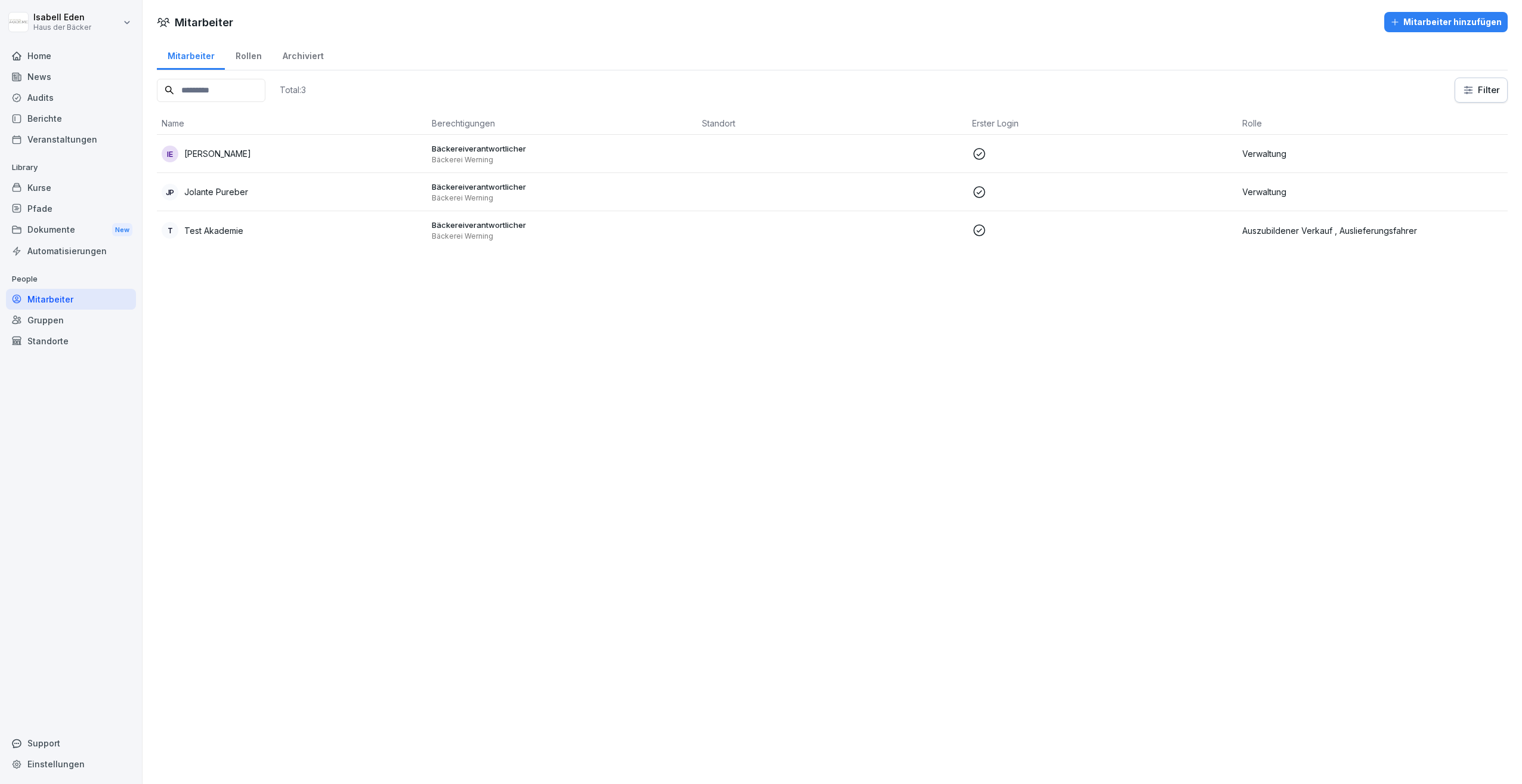
click at [442, 151] on p "Bäckereiverantwortlicher" at bounding box center [562, 148] width 261 height 11
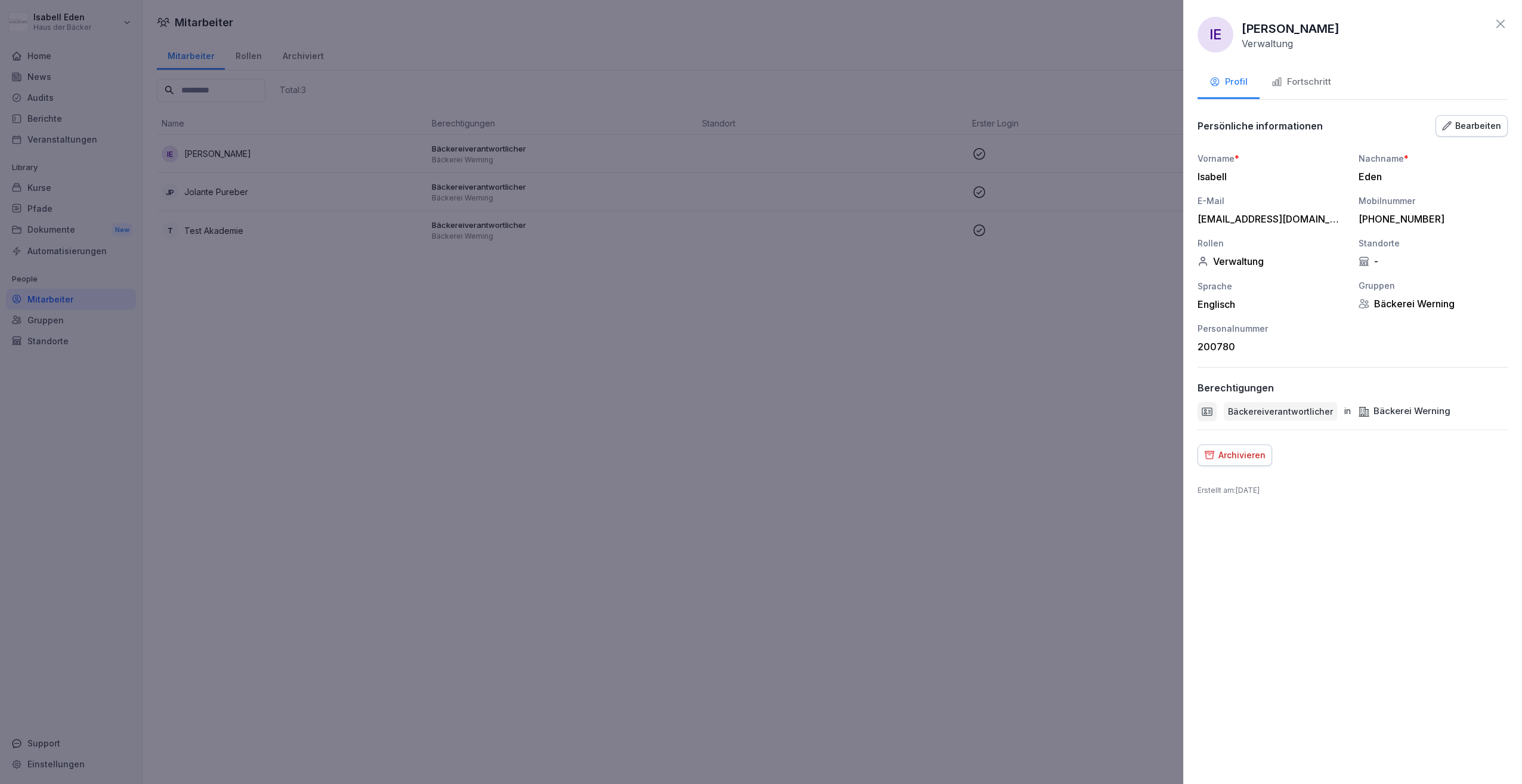
click at [817, 408] on div at bounding box center [761, 392] width 1522 height 784
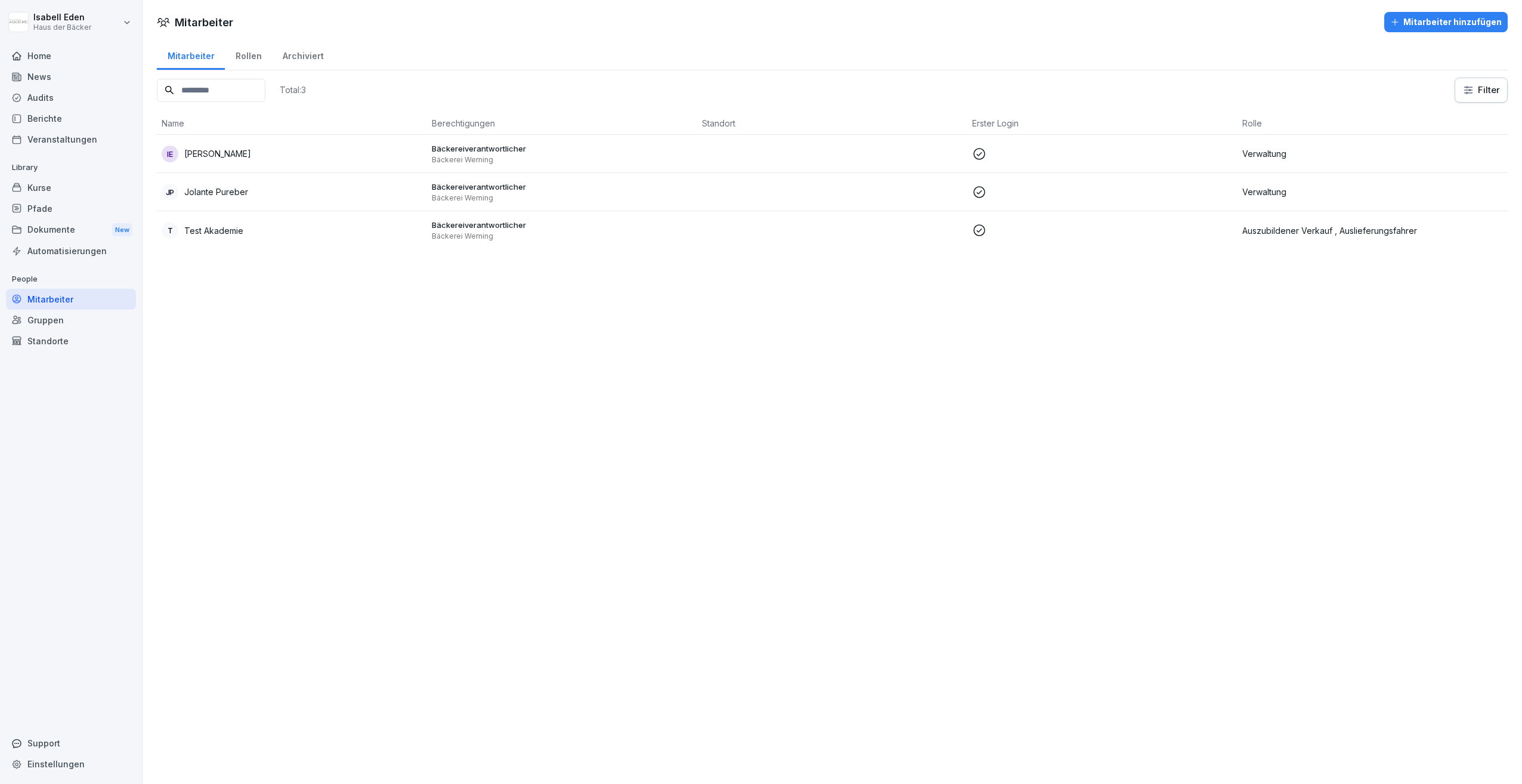
click at [497, 144] on p "Bäckereiverantwortlicher" at bounding box center [562, 148] width 261 height 11
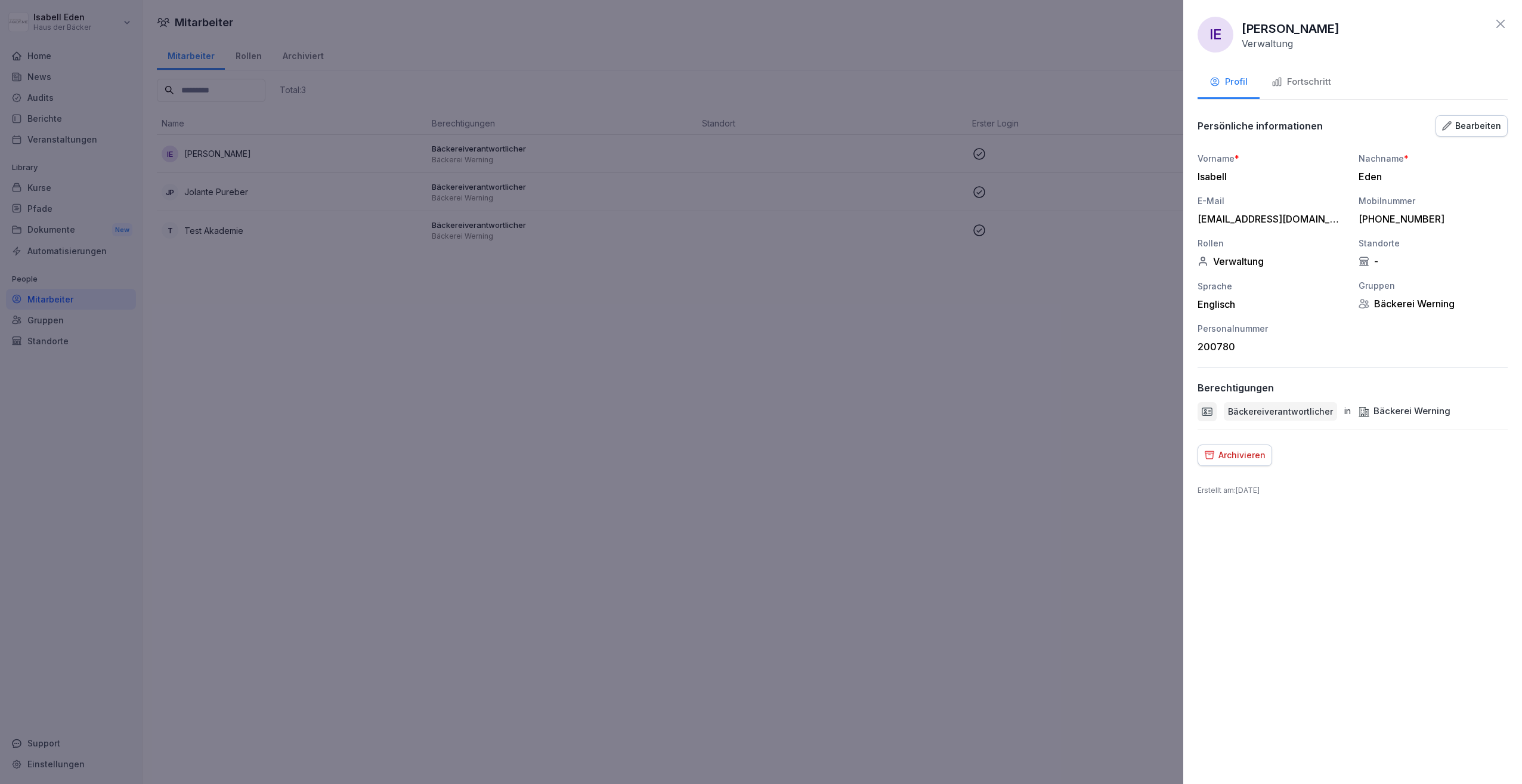
click at [1467, 126] on div "Bearbeiten" at bounding box center [1472, 126] width 59 height 13
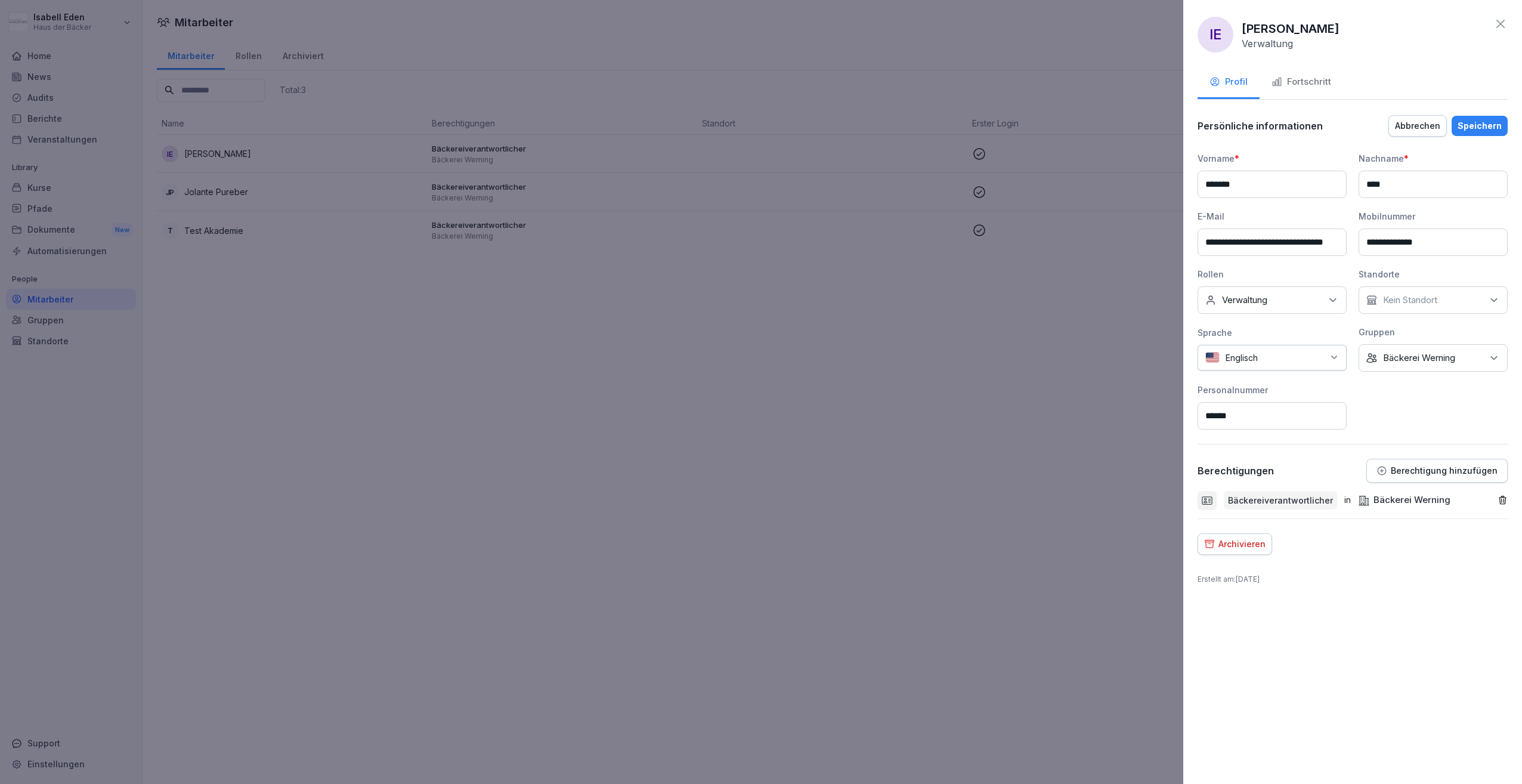
click at [1332, 357] on icon at bounding box center [1334, 357] width 10 height 10
click at [1257, 448] on div "Deutsch" at bounding box center [1298, 449] width 189 height 26
click at [1399, 416] on div "**********" at bounding box center [1352, 291] width 310 height 278
click at [1490, 120] on div "Speichern" at bounding box center [1480, 126] width 44 height 13
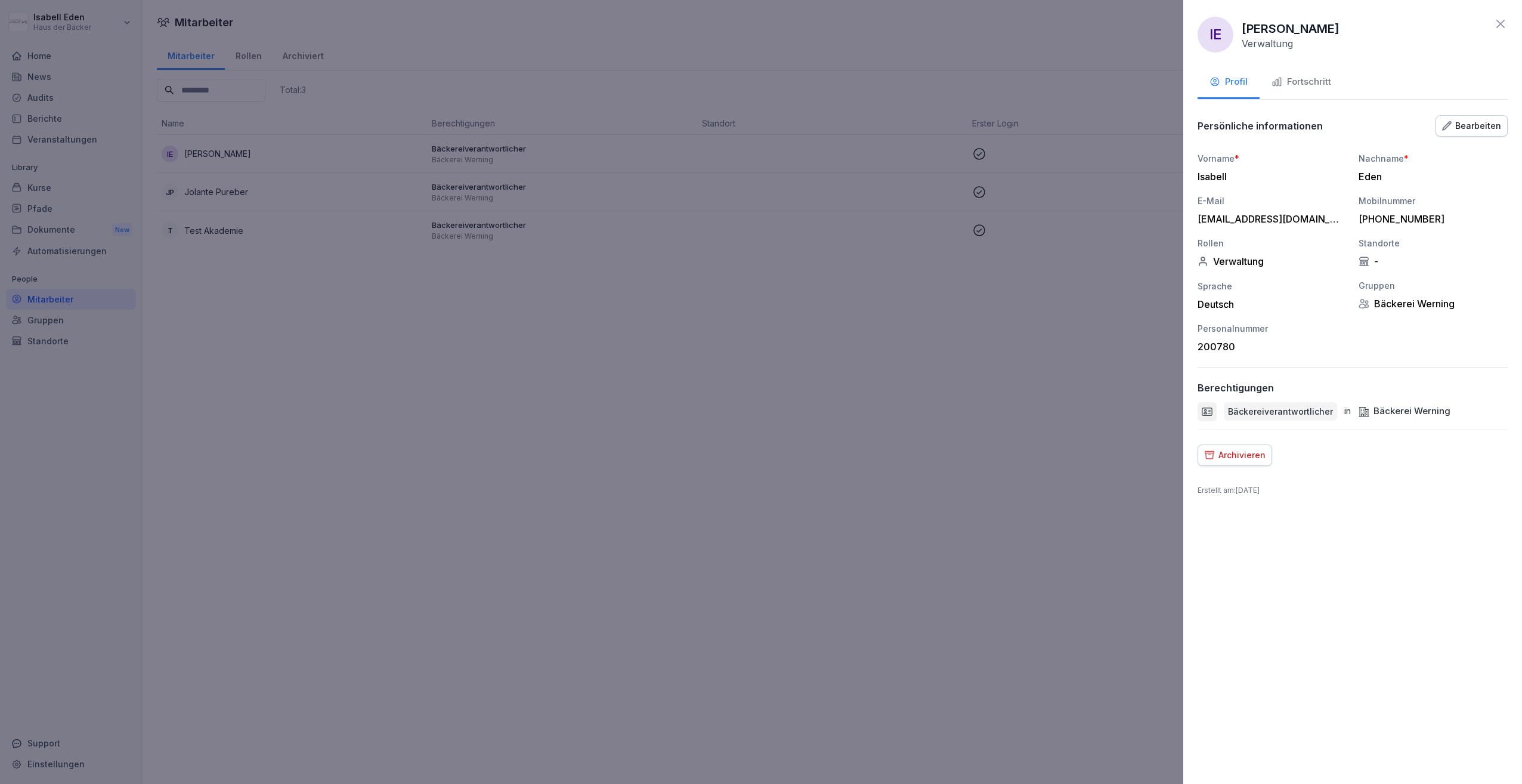
click at [833, 503] on div at bounding box center [761, 392] width 1522 height 784
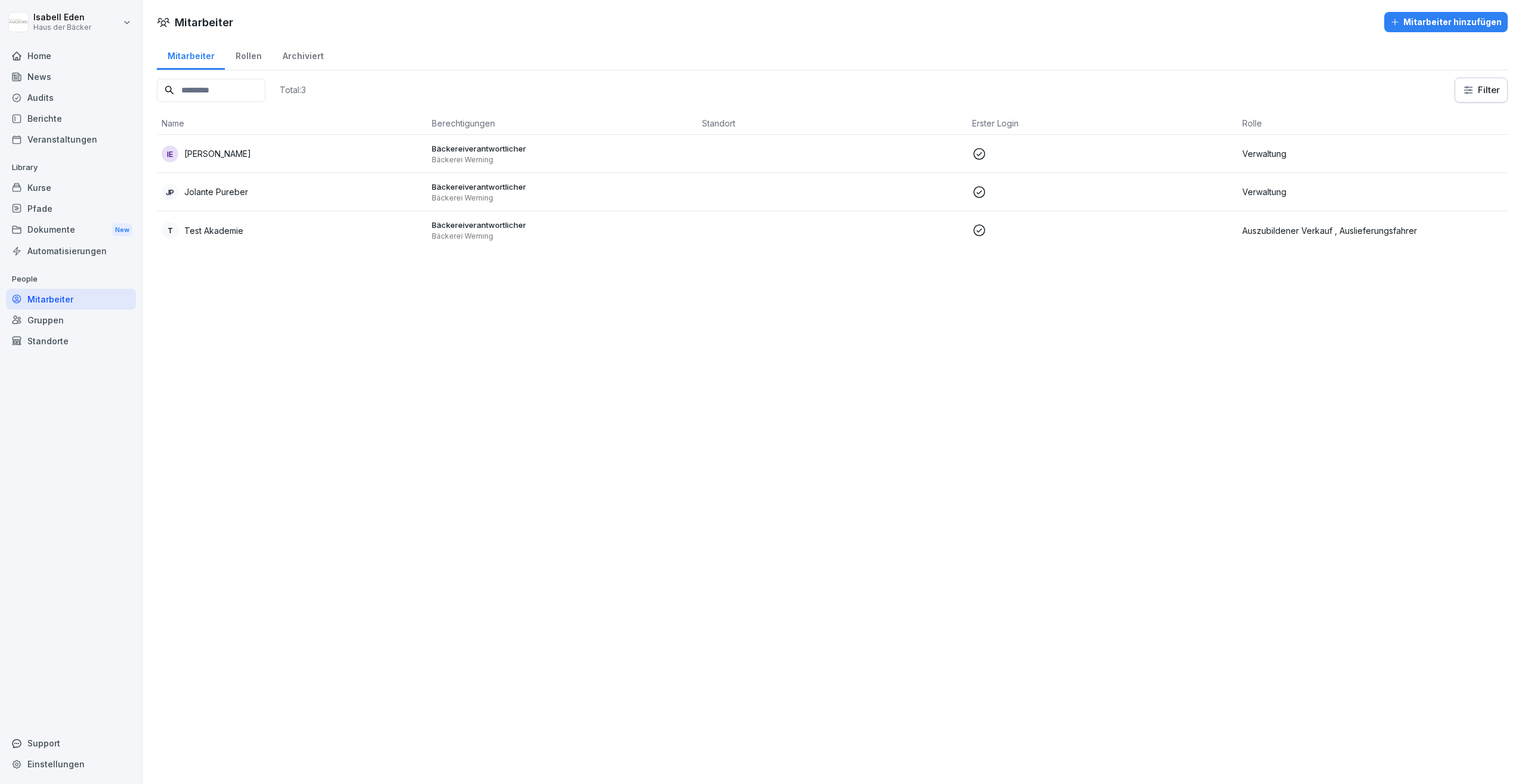
click at [833, 503] on div "Mitarbeiter Mitarbeiter hinzufügen Mitarbeiter Rollen Archiviert Total: 3 Filte…" at bounding box center [832, 392] width 1380 height 784
click at [687, 707] on div "Mitarbeiter Mitarbeiter hinzufügen Mitarbeiter Rollen Archiviert Total: 3 Filte…" at bounding box center [832, 392] width 1380 height 784
click at [1217, 49] on div "Mitarbeiter Rollen Archiviert" at bounding box center [832, 55] width 1351 height 31
